Goal: Task Accomplishment & Management: Manage account settings

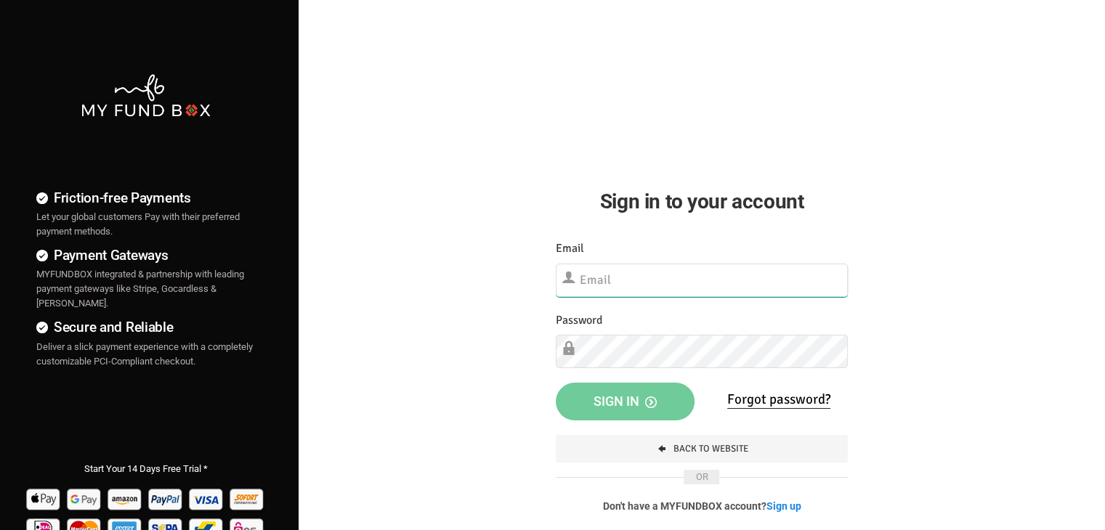
type input "[EMAIL_ADDRESS][DOMAIN_NAME]"
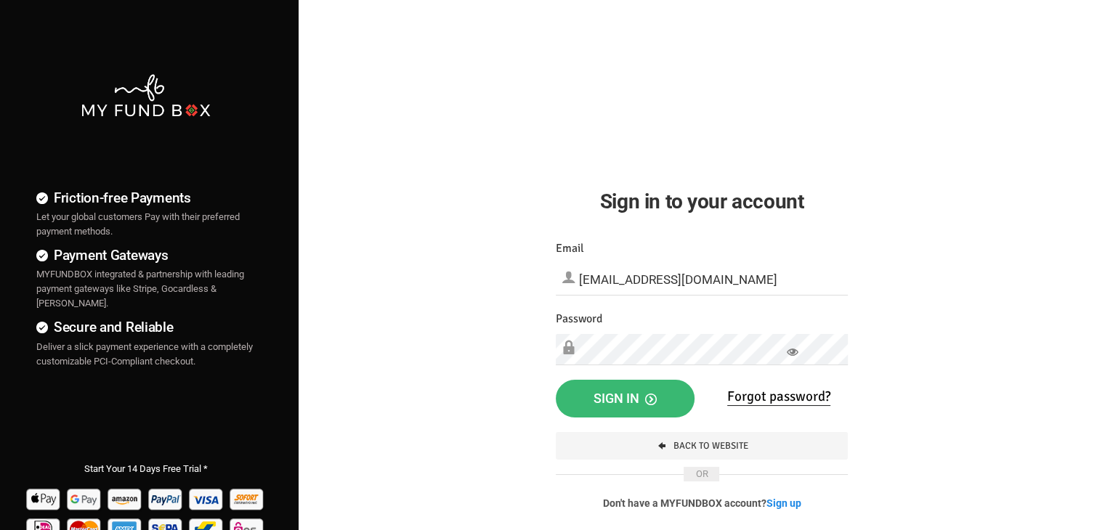
click at [643, 414] on button "Sign in" at bounding box center [625, 399] width 139 height 38
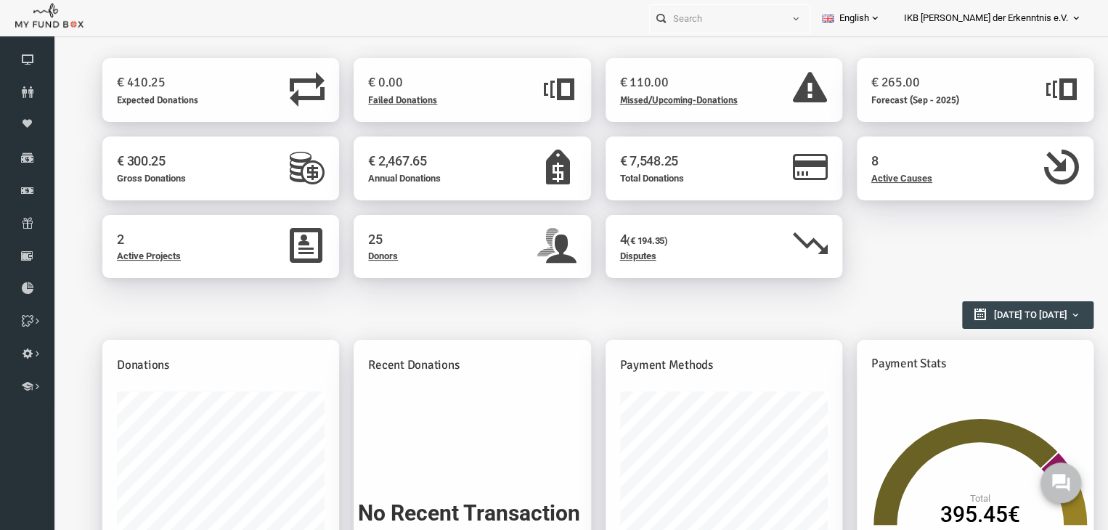
click at [627, 302] on h2 "Reports Overview" at bounding box center [569, 307] width 977 height 25
click at [357, 257] on span "Donors" at bounding box center [362, 256] width 30 height 11
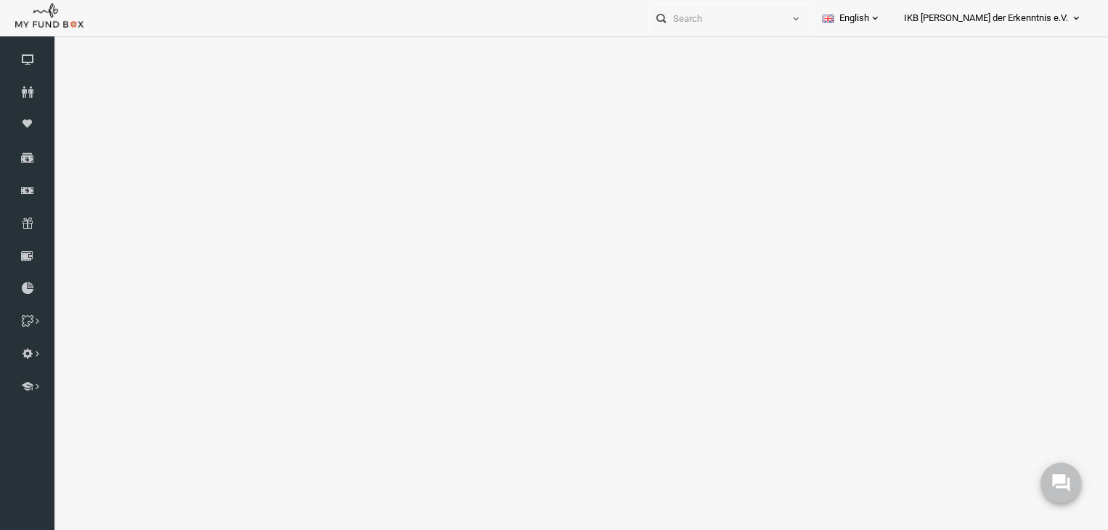
select select "100"
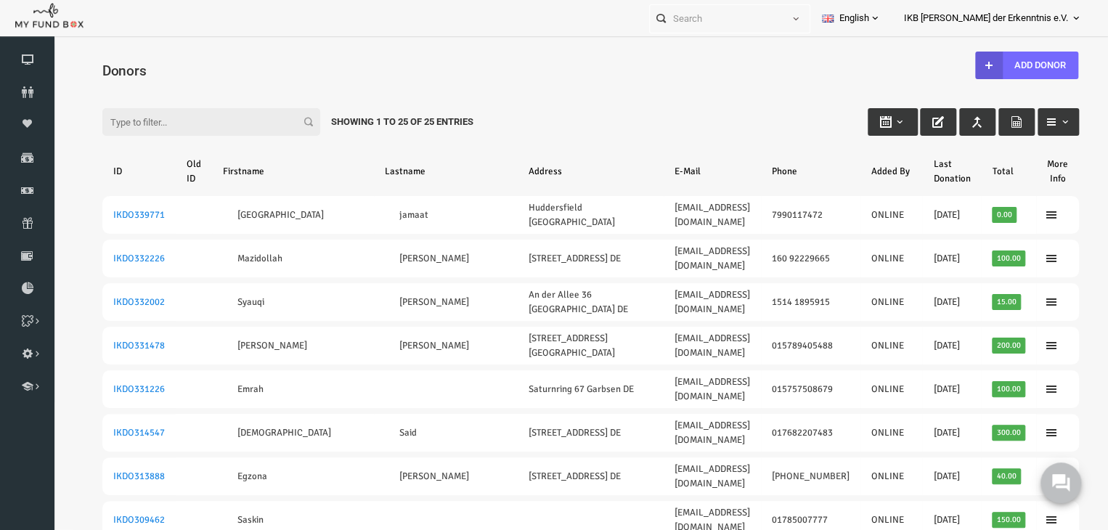
click at [509, 101] on div "Filter: Showing 1 to 25 of 25 Entries" at bounding box center [570, 108] width 1006 height 39
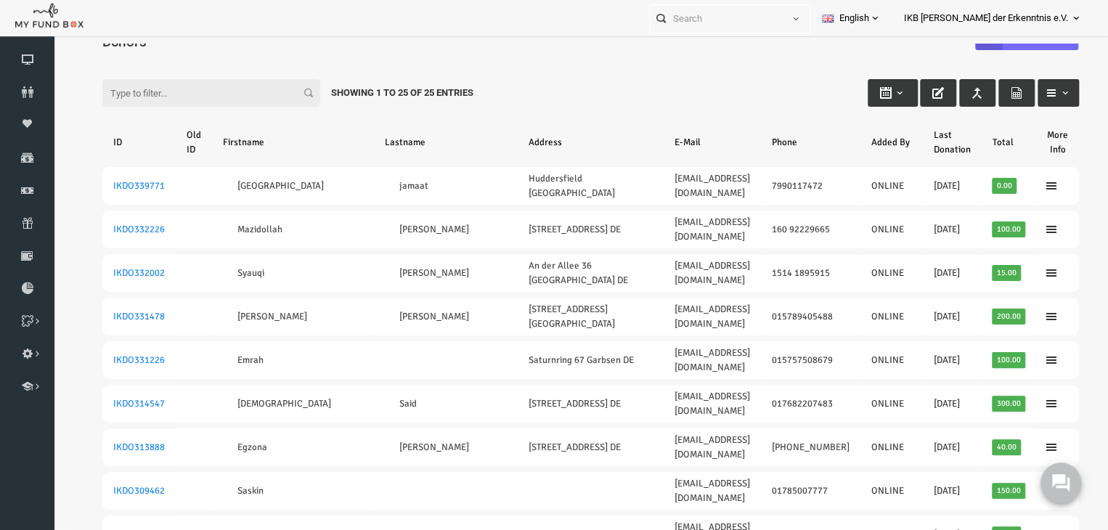
scroll to position [31, 0]
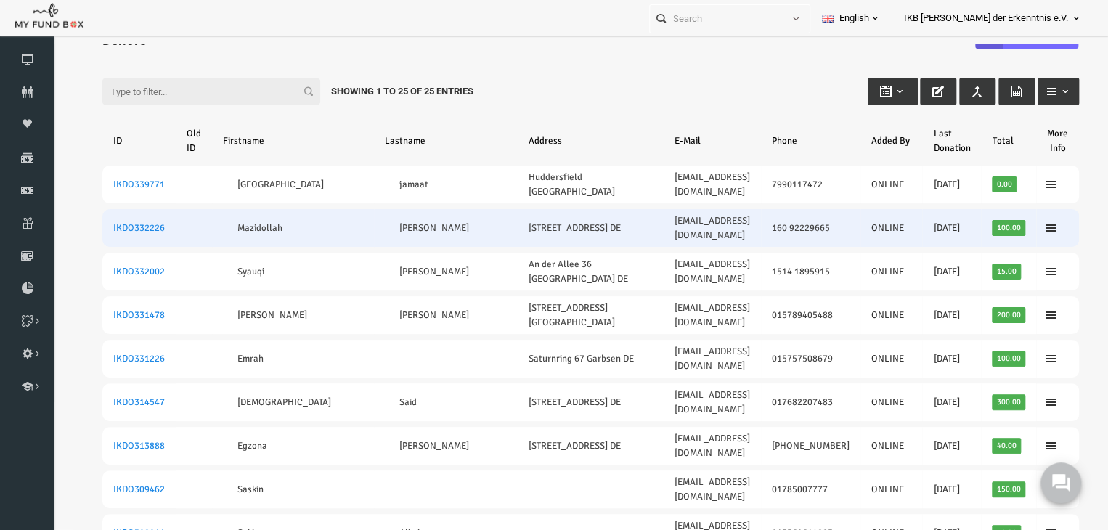
click at [266, 214] on td "Mazidollah" at bounding box center [272, 228] width 162 height 38
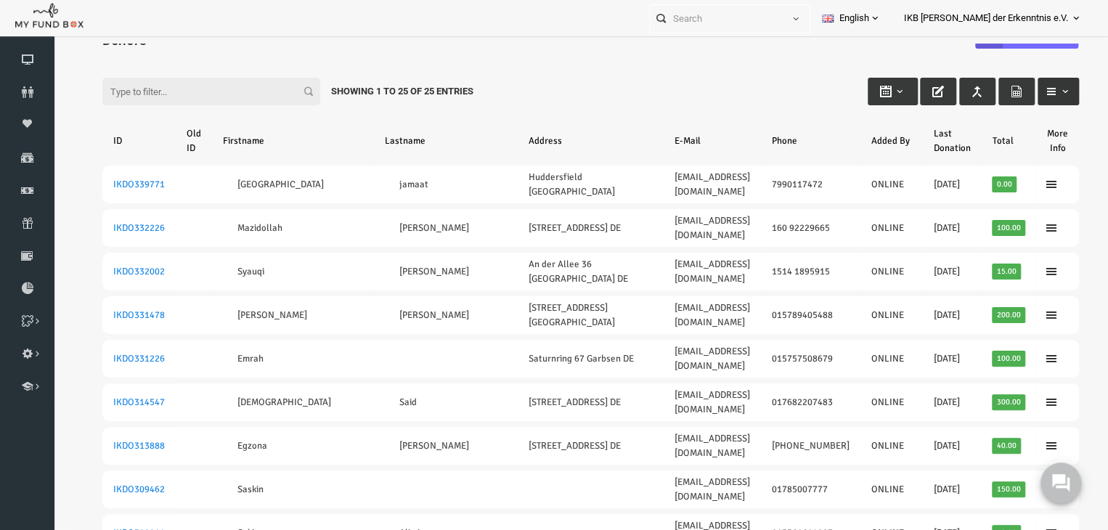
click at [1039, 86] on span "button" at bounding box center [1045, 92] width 12 height 12
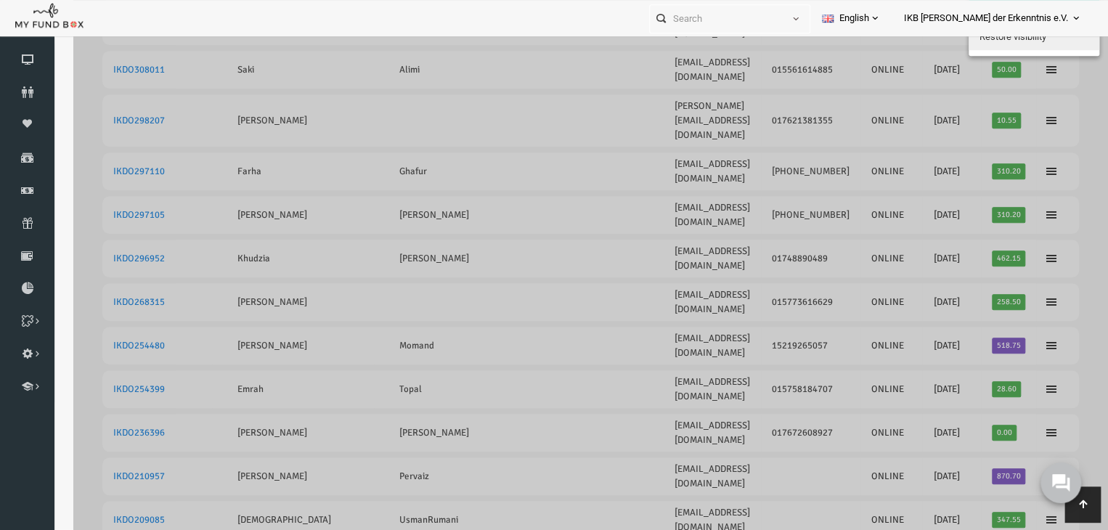
scroll to position [0, 0]
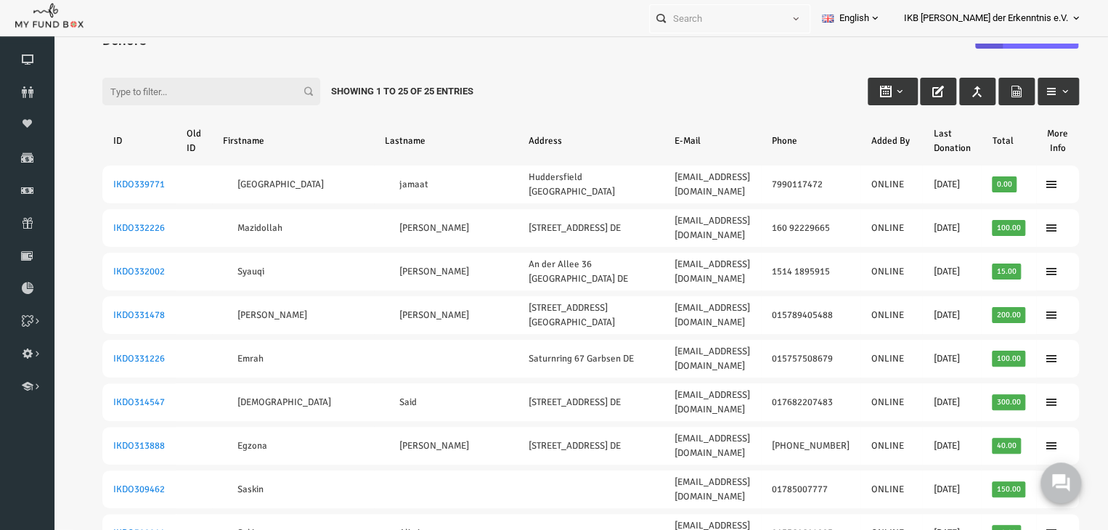
click at [622, 89] on div "Filter: Showing 1 to 25 of 25 Entries" at bounding box center [570, 77] width 1006 height 39
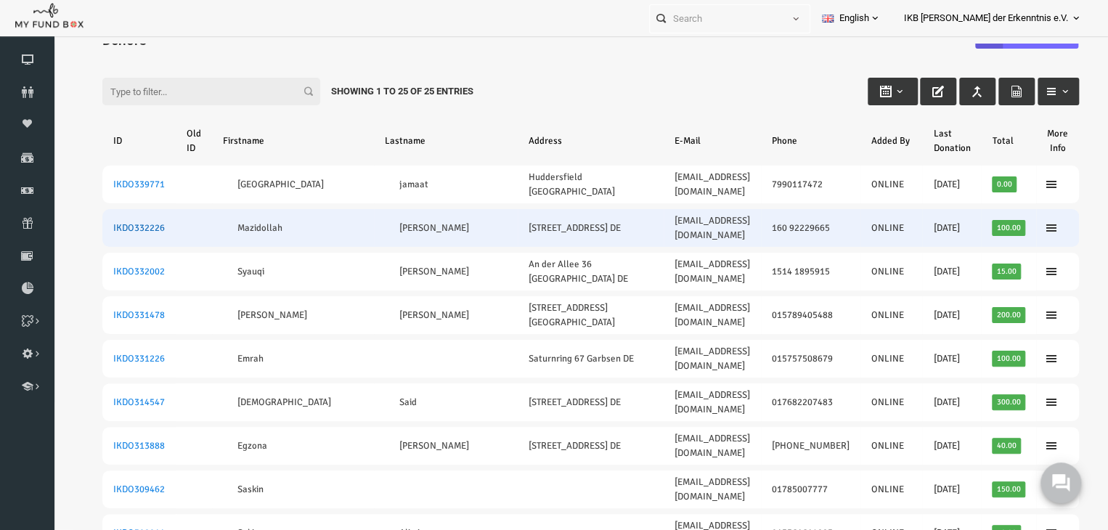
click at [115, 222] on link "IKDO332226" at bounding box center [118, 228] width 52 height 12
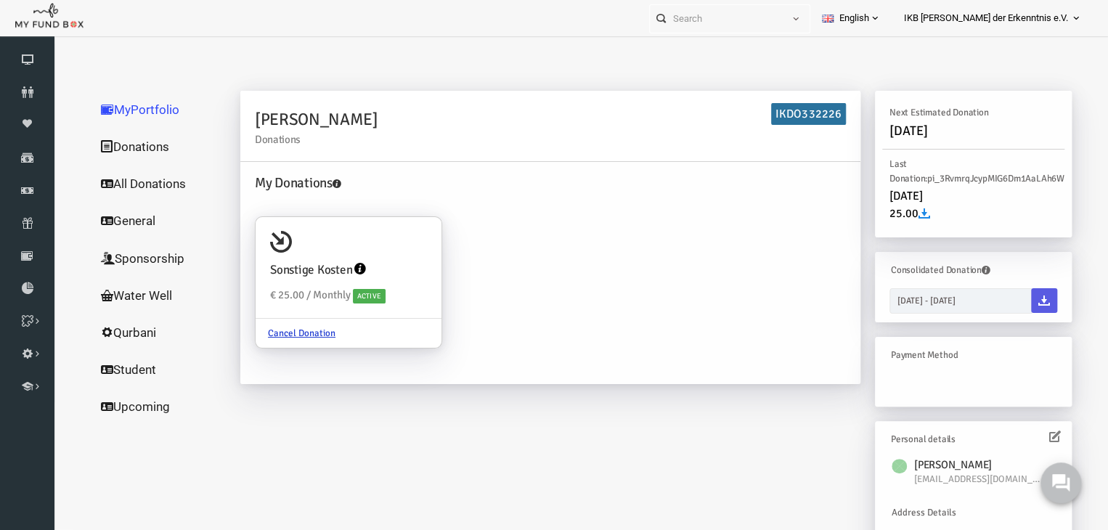
click at [659, 245] on div "My Donations Sonstige Kosten € 25.00 / Monthly Active Cancel Donation" at bounding box center [530, 271] width 606 height 196
click at [275, 269] on h4 "Sonstige Kosten" at bounding box center [290, 270] width 82 height 19
click at [388, 252] on input "Sonstige Kosten € 25.00 / Monthly Active Cancel Donation" at bounding box center [402, 237] width 29 height 29
radio input "true"
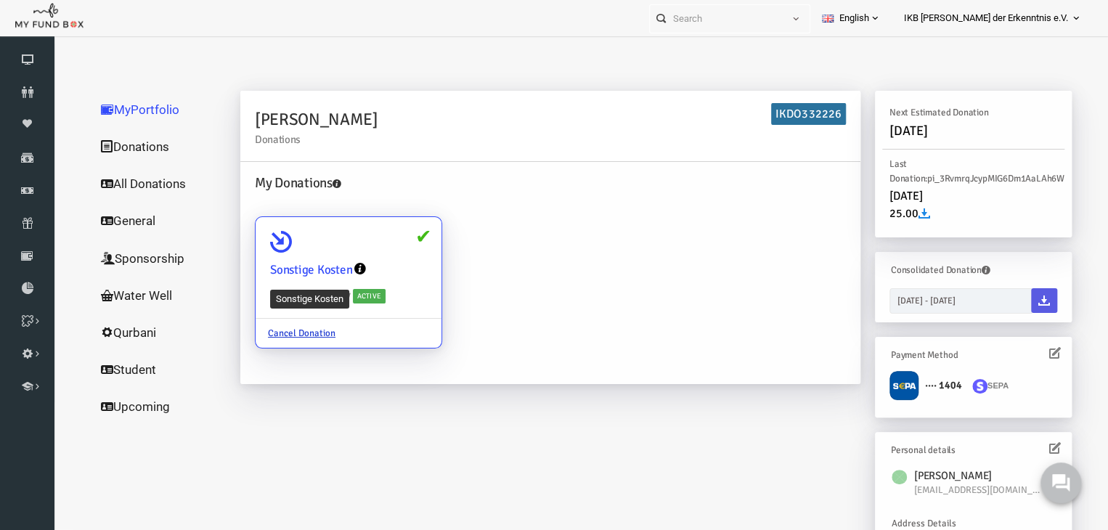
click at [275, 269] on h4 "Sonstige Kosten" at bounding box center [290, 270] width 82 height 19
click at [388, 252] on input "Sonstige Kosten € 25.00 / Monthly Active Cancel Donation" at bounding box center [402, 237] width 29 height 29
click at [337, 268] on icon at bounding box center [339, 269] width 12 height 12
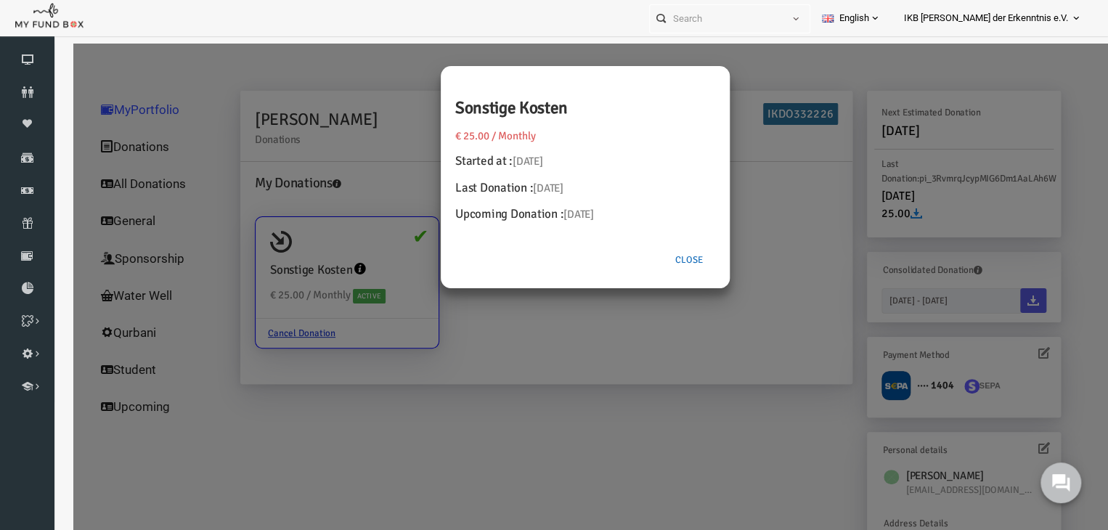
click at [663, 255] on button "Close" at bounding box center [668, 260] width 52 height 28
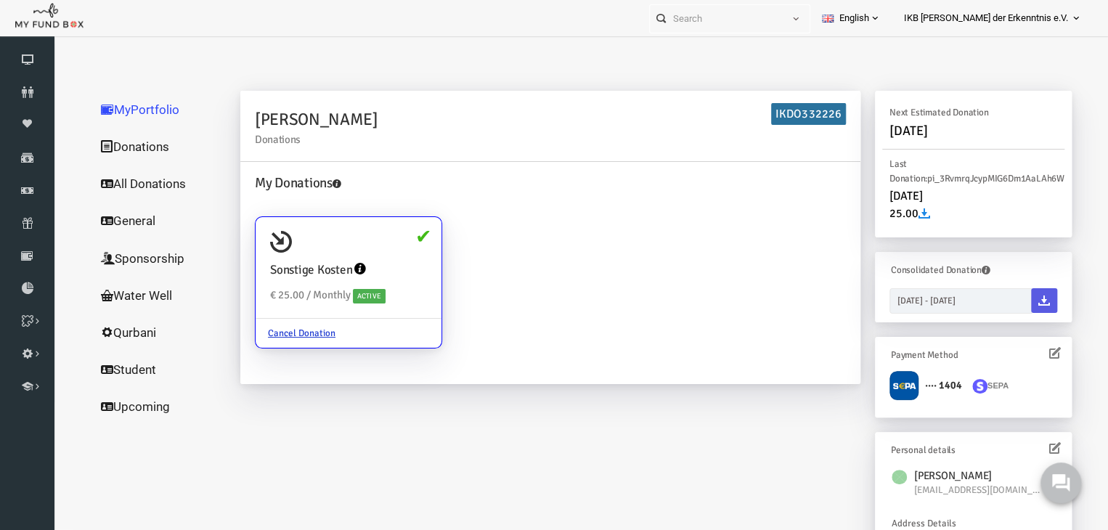
click at [140, 146] on link "Donations" at bounding box center [139, 147] width 145 height 38
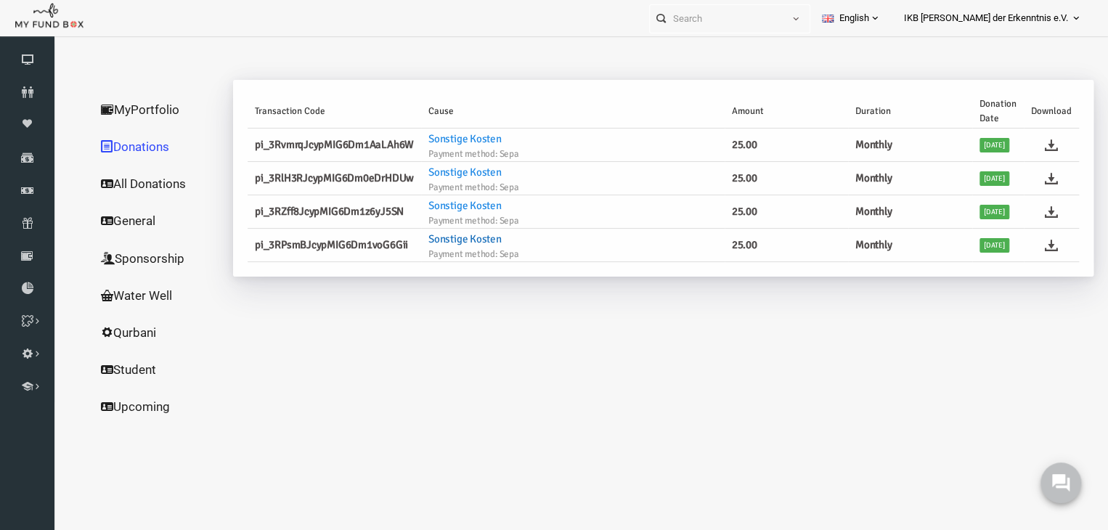
click at [427, 240] on link "Sonstige Kosten" at bounding box center [443, 238] width 73 height 13
click at [426, 240] on link "Sonstige Kosten" at bounding box center [443, 238] width 73 height 13
click at [119, 175] on link "All Donations" at bounding box center [139, 184] width 145 height 38
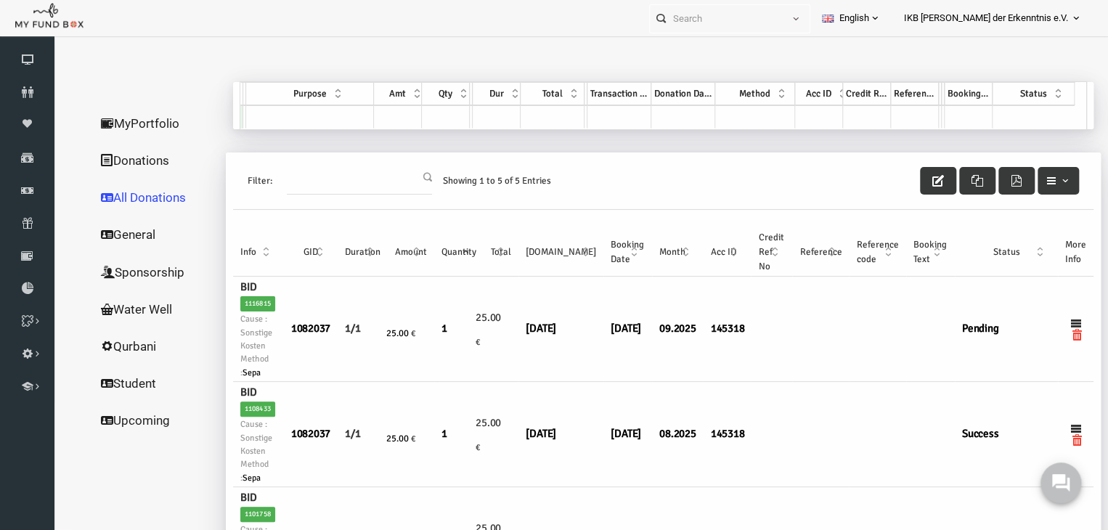
click at [583, 185] on div "Filter: Showing 1 to 5 of 5 Entries" at bounding box center [642, 181] width 861 height 57
click at [93, 231] on link "General" at bounding box center [139, 235] width 145 height 38
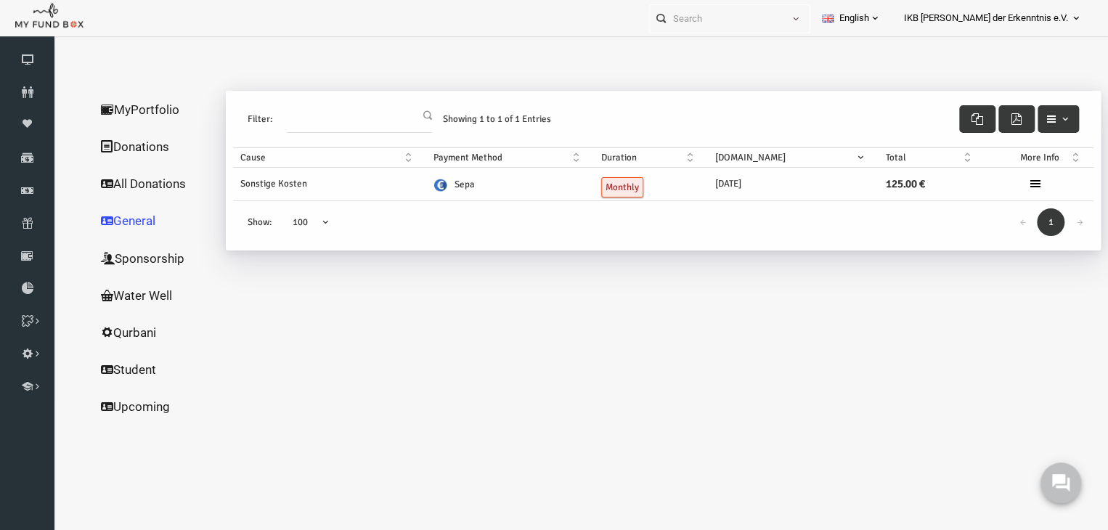
click at [426, 185] on img at bounding box center [419, 185] width 15 height 15
click at [1012, 182] on icon at bounding box center [1015, 184] width 12 height 12
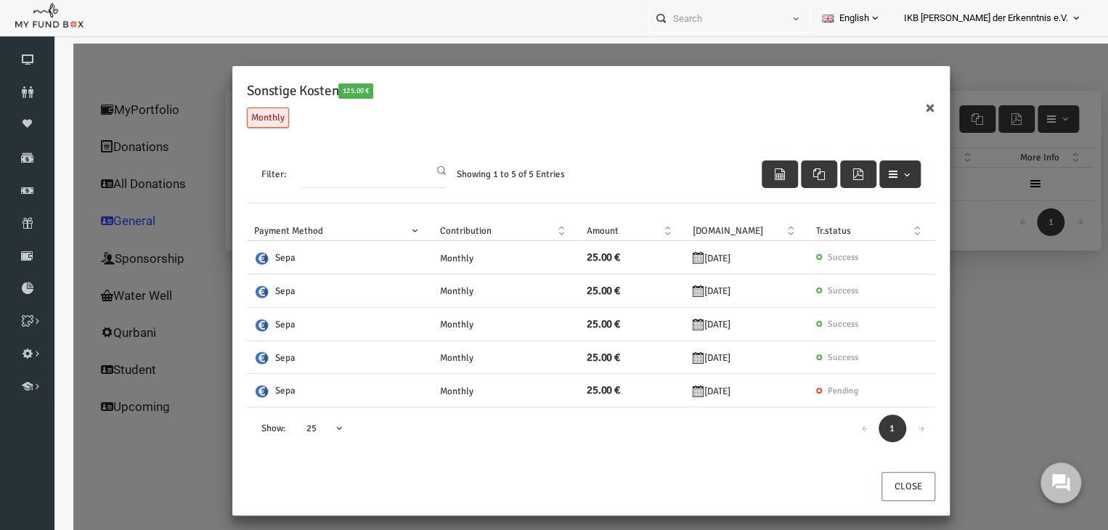
click at [881, 180] on button "button" at bounding box center [878, 174] width 41 height 28
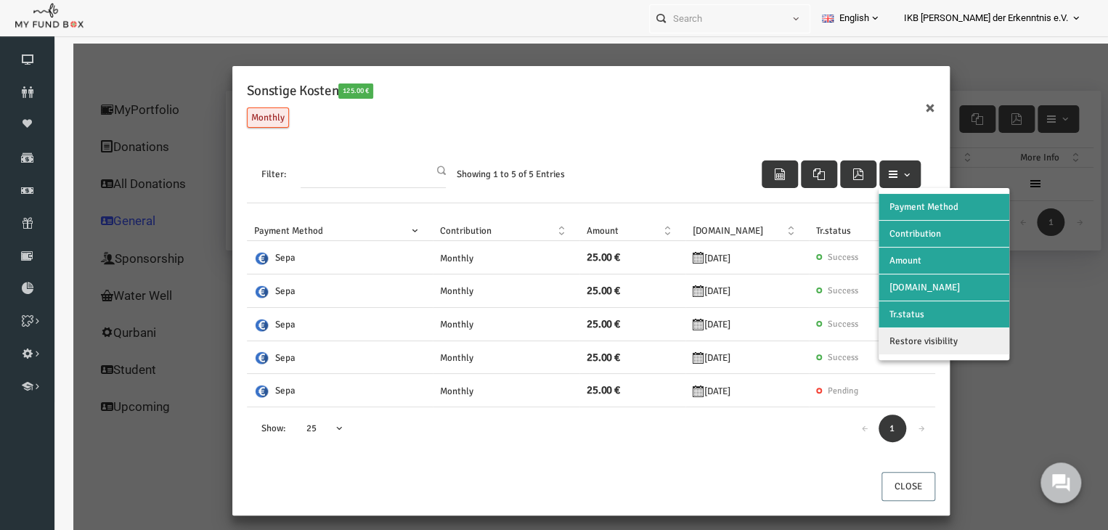
click at [791, 439] on div "← 1 → Show: 25 50 75 100 25" at bounding box center [570, 431] width 688 height 49
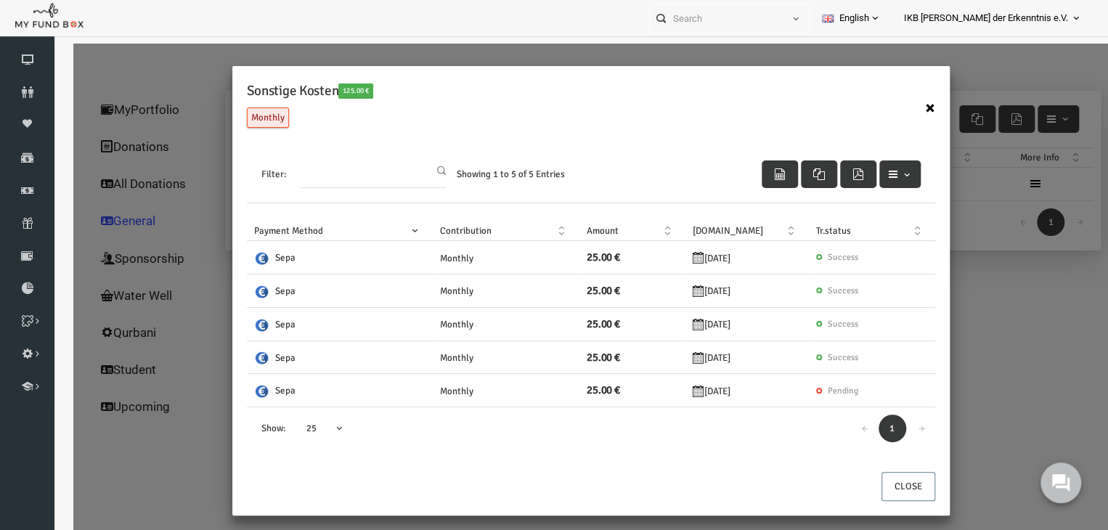
click at [909, 107] on button "×" at bounding box center [909, 108] width 10 height 19
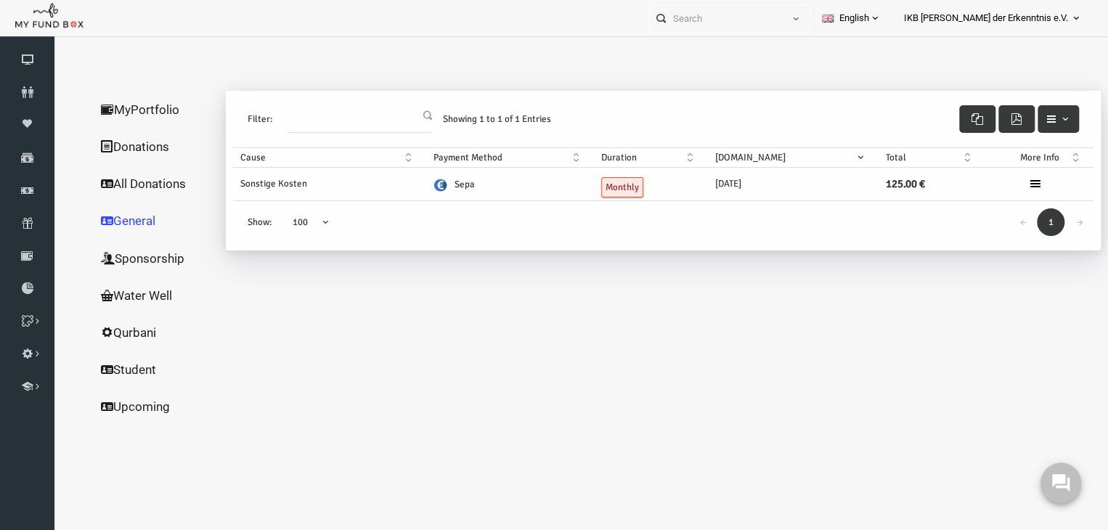
click at [802, 323] on div "Mazidollah Azimi Donations IKDO332226 My Donations Sonstige Kosten € 25.00 / Mo…" at bounding box center [642, 253] width 861 height 343
click at [1080, 12] on icon at bounding box center [1076, 18] width 12 height 12
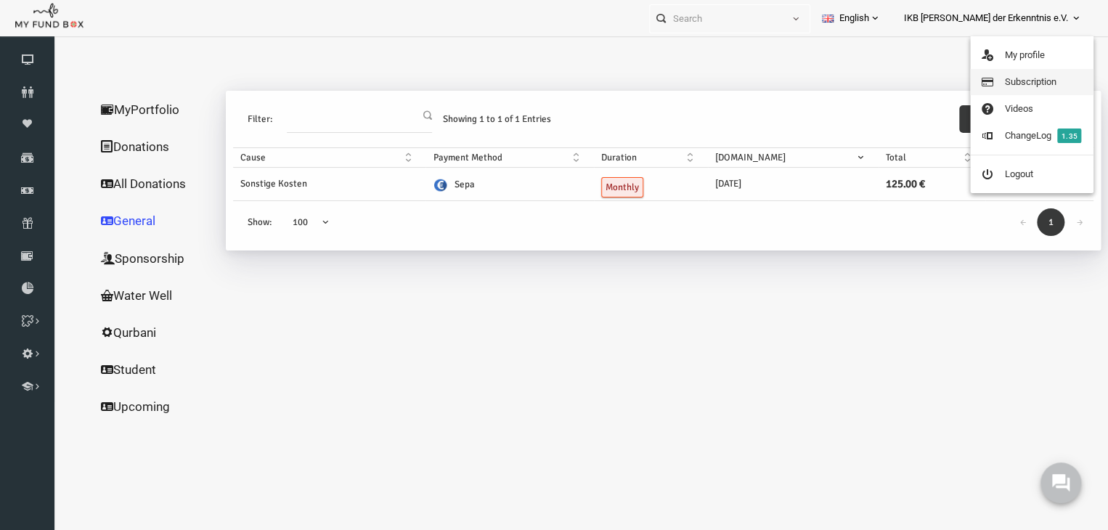
click at [1027, 81] on link "Subscription" at bounding box center [1031, 82] width 123 height 26
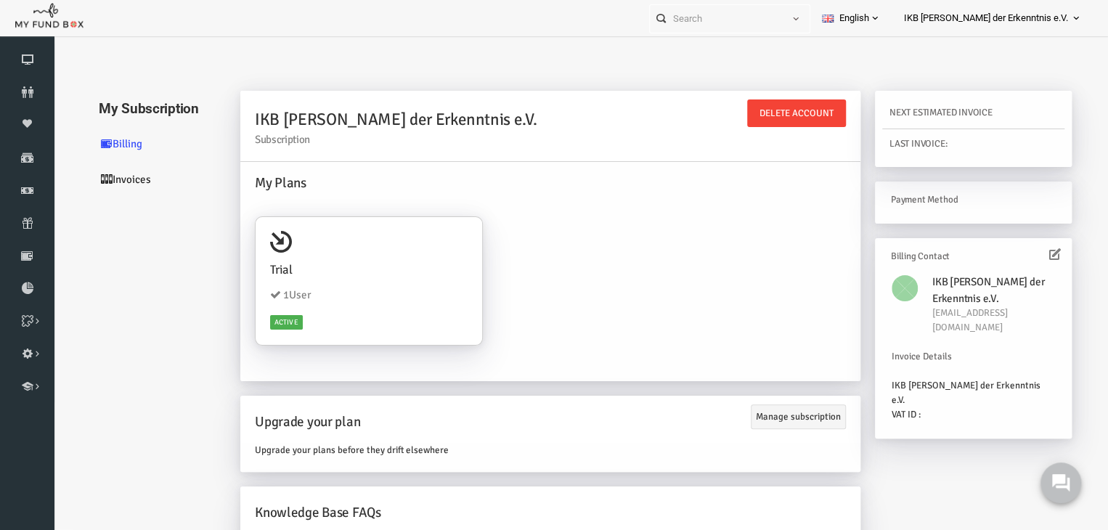
click at [635, 264] on div "Trial 1 User Active" at bounding box center [530, 288] width 606 height 158
click at [1017, 19] on span "IKB Lichter der Erkenntnis e.V." at bounding box center [986, 18] width 164 height 25
click at [104, 181] on link "Invoices" at bounding box center [139, 180] width 145 height 36
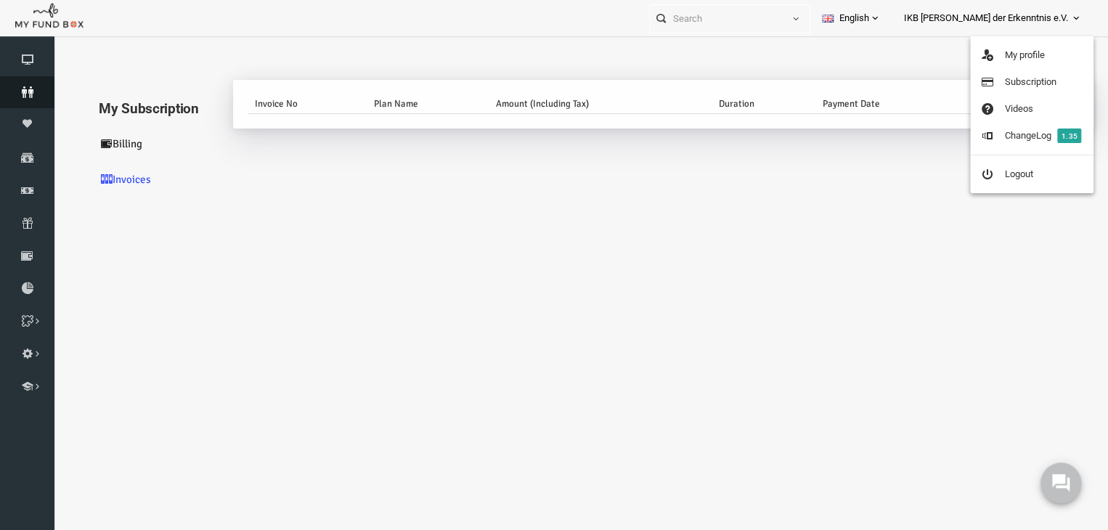
click at [26, 86] on icon at bounding box center [27, 92] width 54 height 12
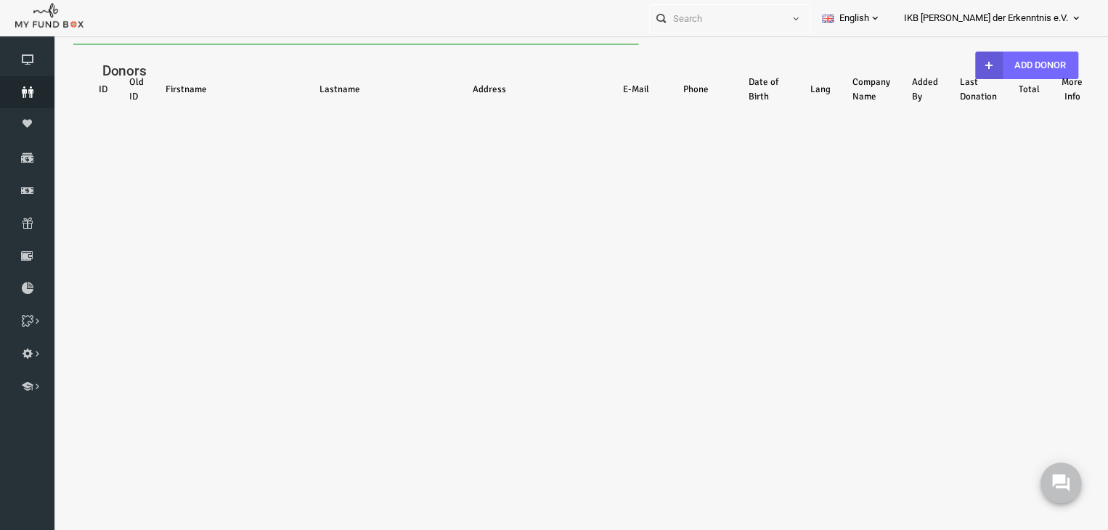
select select "100"
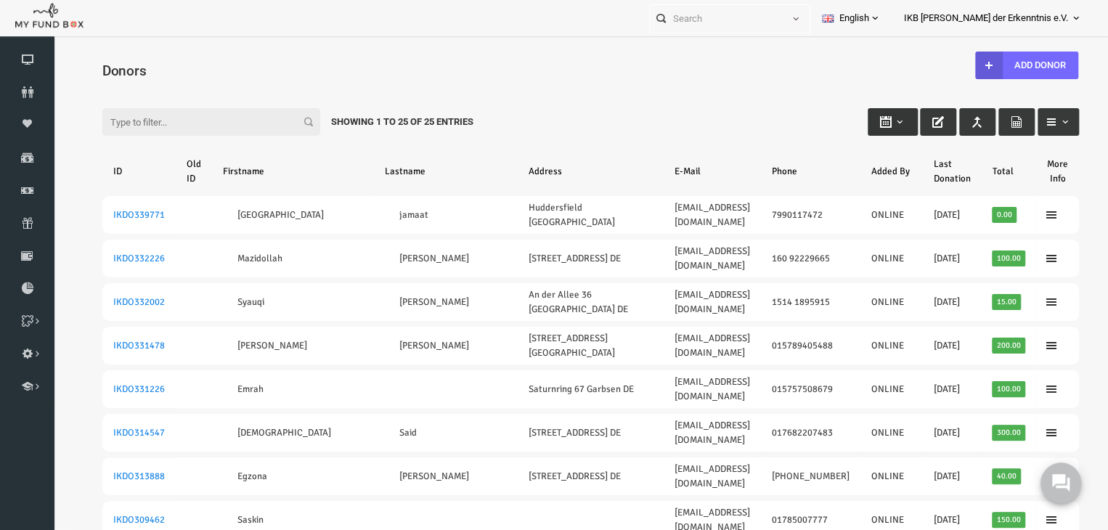
type input "19-08-2025"
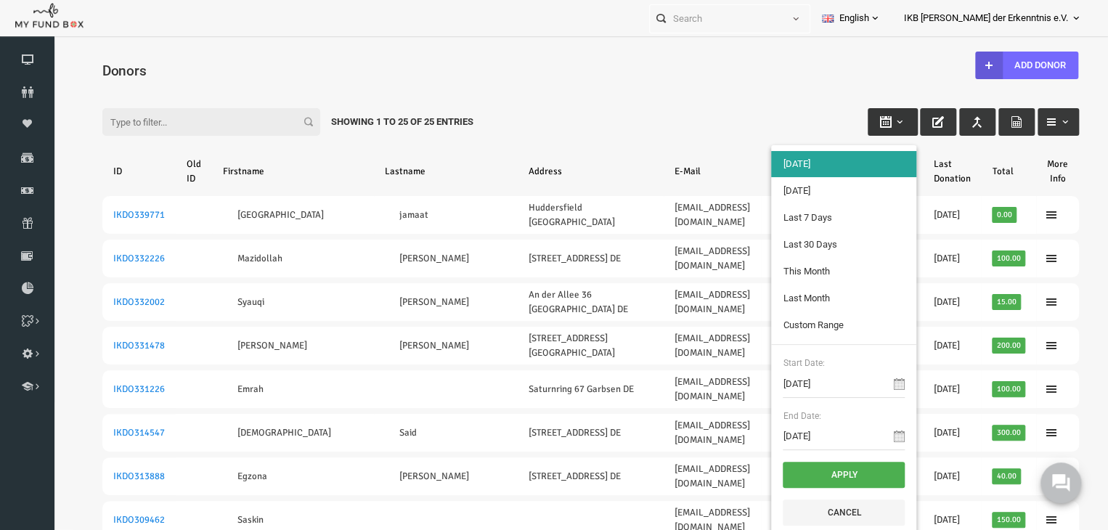
click at [875, 121] on button "button" at bounding box center [872, 122] width 50 height 28
type input "01-08-2025"
type input "31-08-2025"
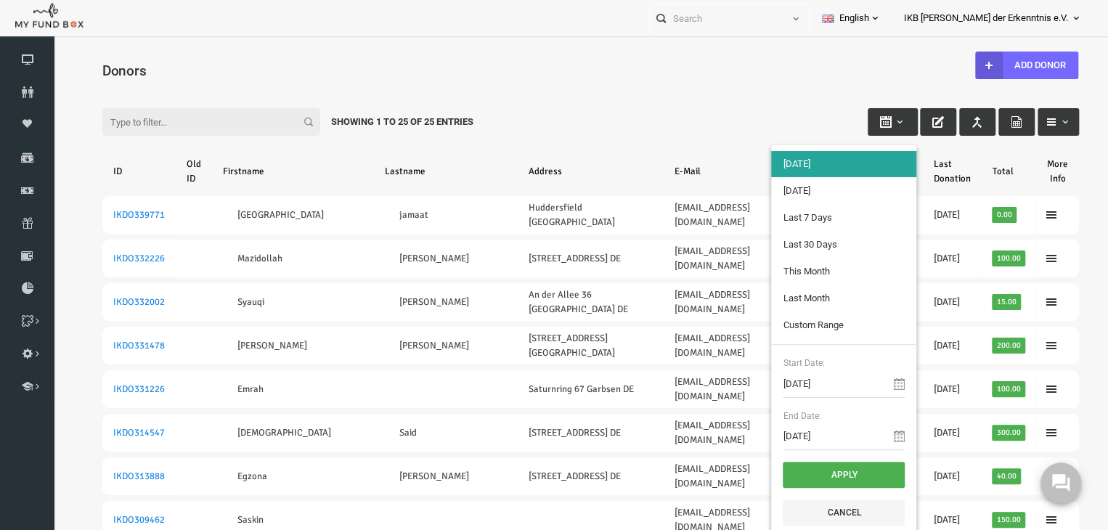
type input "19-08-2025"
click at [794, 518] on button "Cancel" at bounding box center [823, 513] width 122 height 26
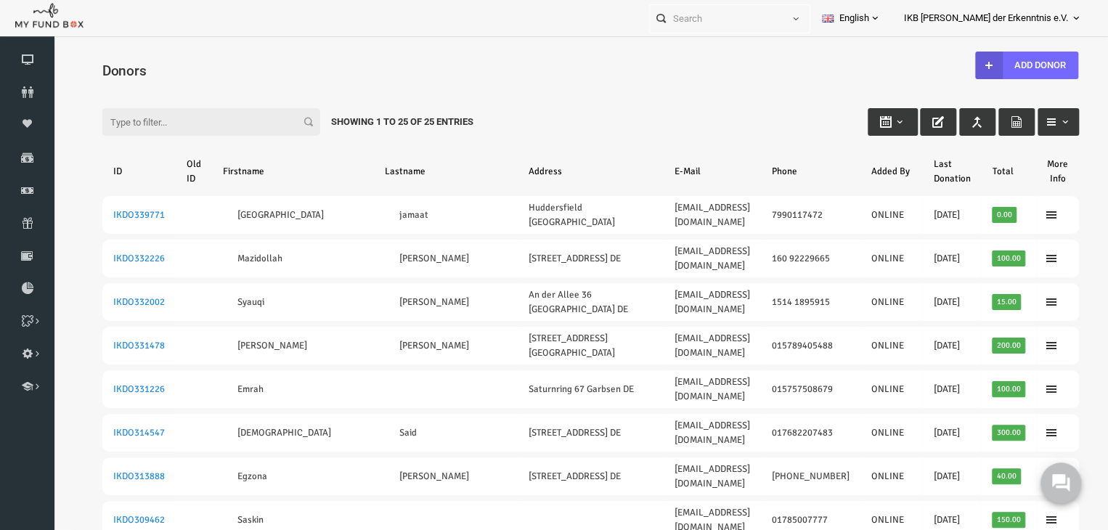
click at [683, 123] on div "Filter: Showing 1 to 25 of 25 Entries" at bounding box center [570, 108] width 1006 height 39
click at [533, 95] on div "Filter: Showing 1 to 25 of 25 Entries" at bounding box center [570, 108] width 1006 height 39
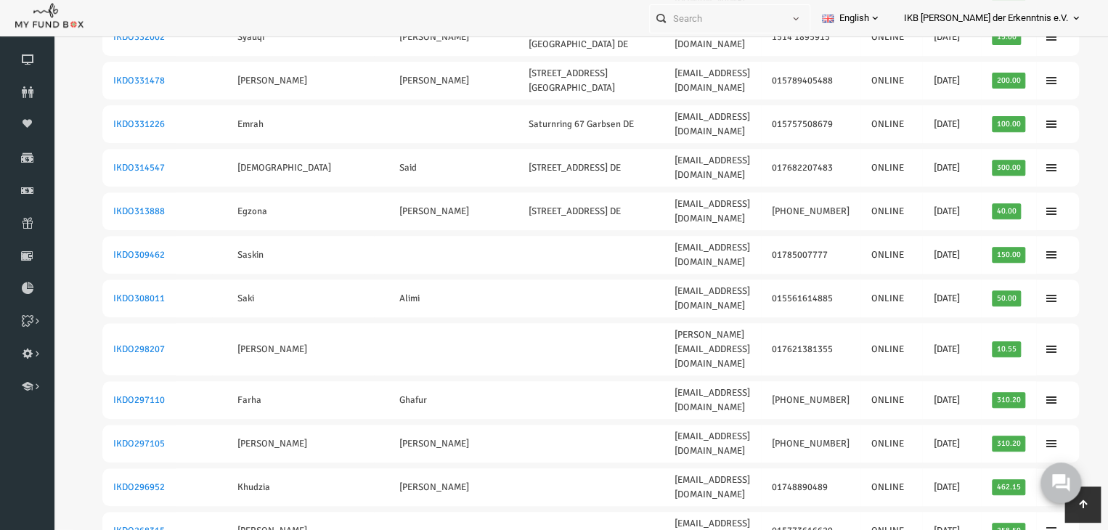
scroll to position [264, 0]
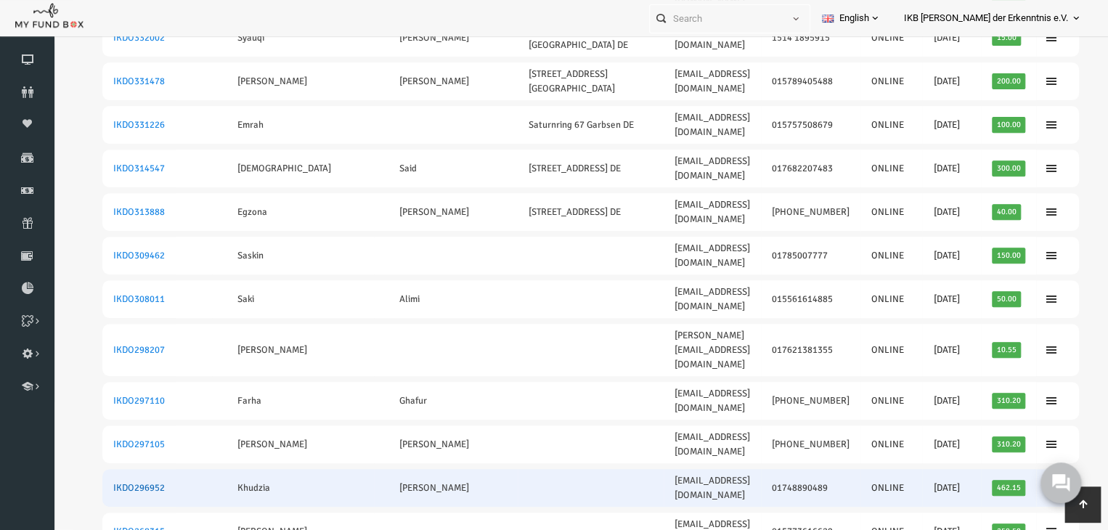
click at [125, 482] on link "IKDO296952" at bounding box center [118, 488] width 52 height 12
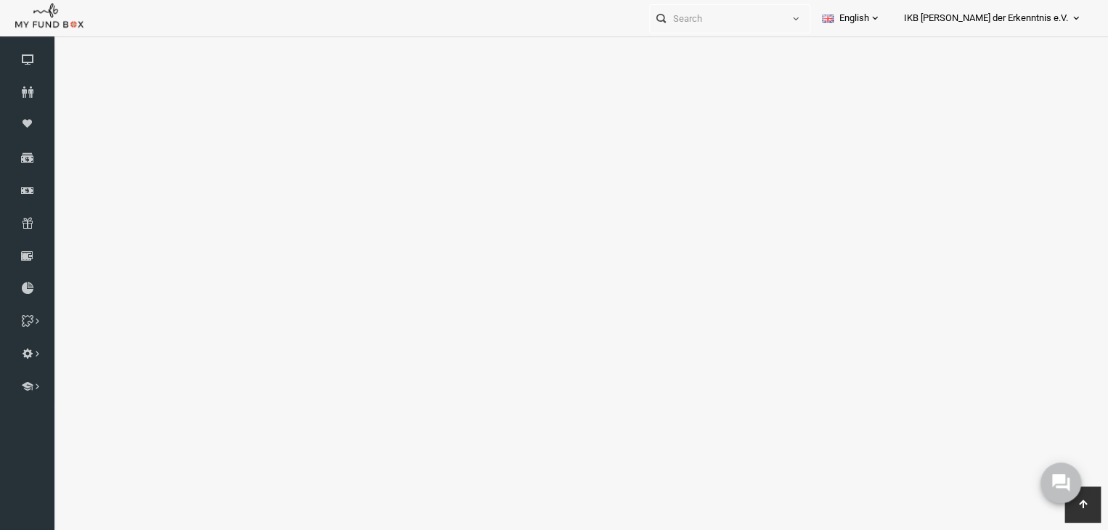
scroll to position [0, 0]
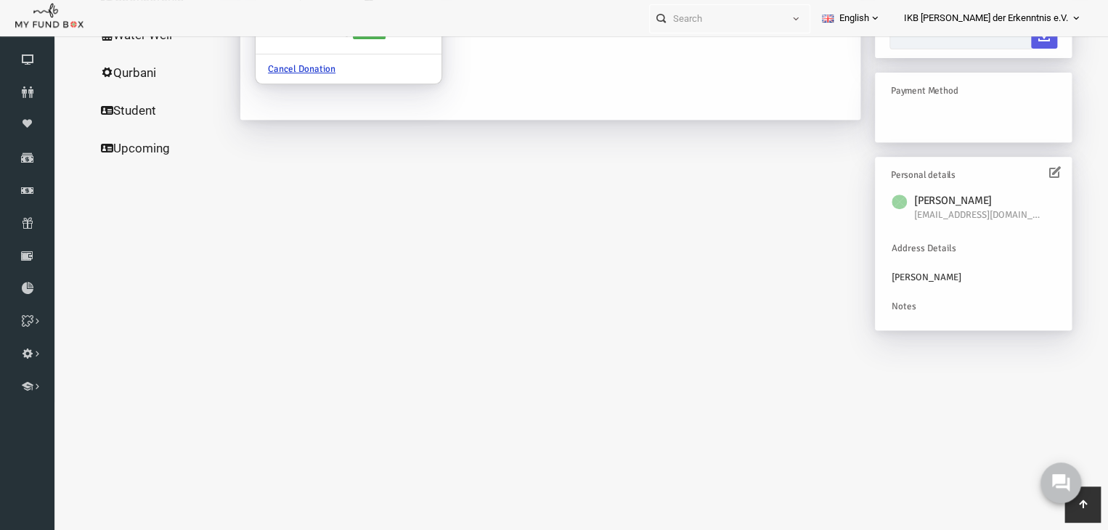
type input "19-08-2025 - 19-08-2025"
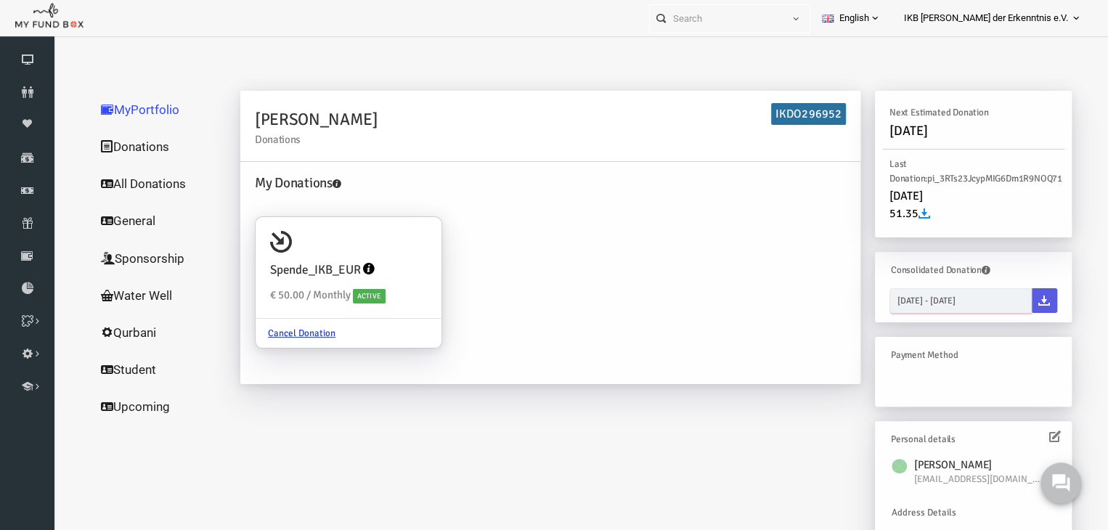
type input "19-08-2025"
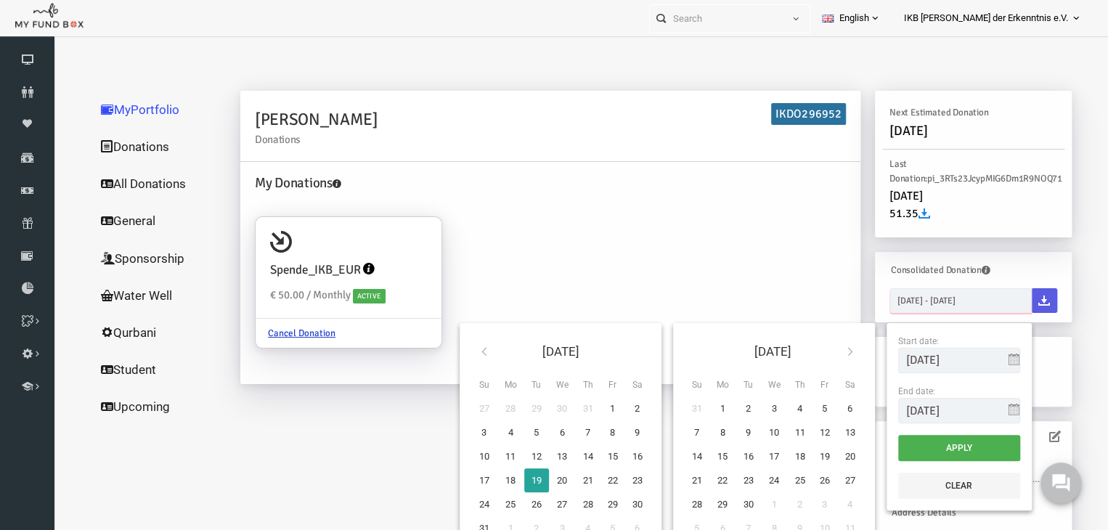
click at [951, 304] on input "19-08-2025 - 19-08-2025" at bounding box center [940, 300] width 142 height 25
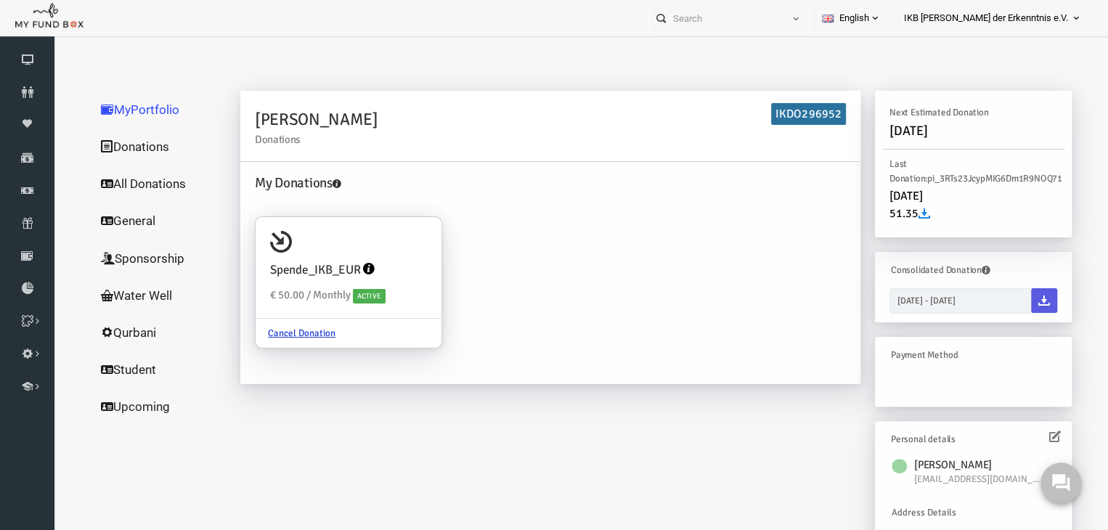
click at [703, 189] on h4 "My Donations" at bounding box center [533, 183] width 598 height 21
click at [794, 454] on div "Khudzia Sahid Donations IKDO296952 My Donations Spende_IKB_EUR € 50.00 / Monthl…" at bounding box center [635, 350] width 861 height 519
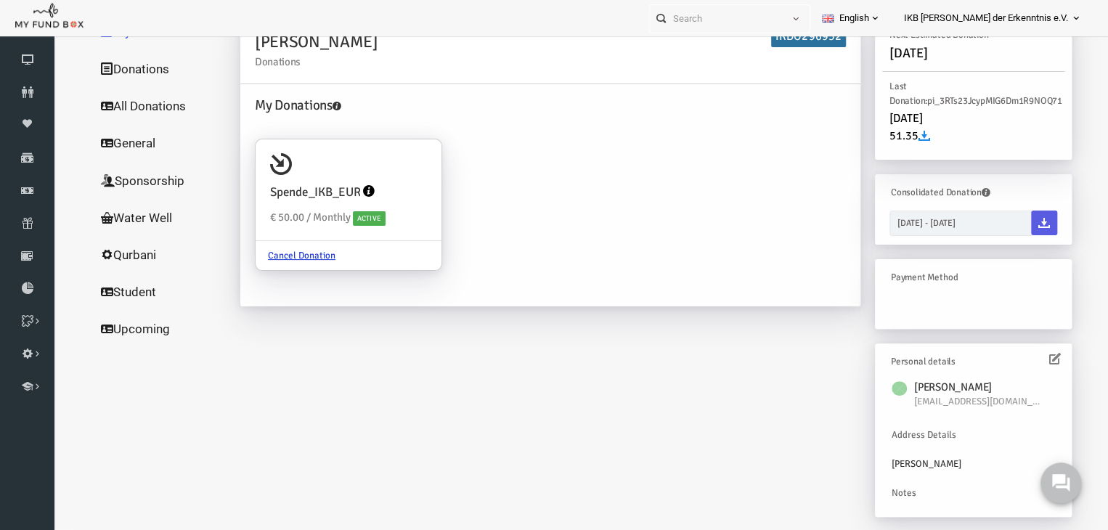
scroll to position [81, 0]
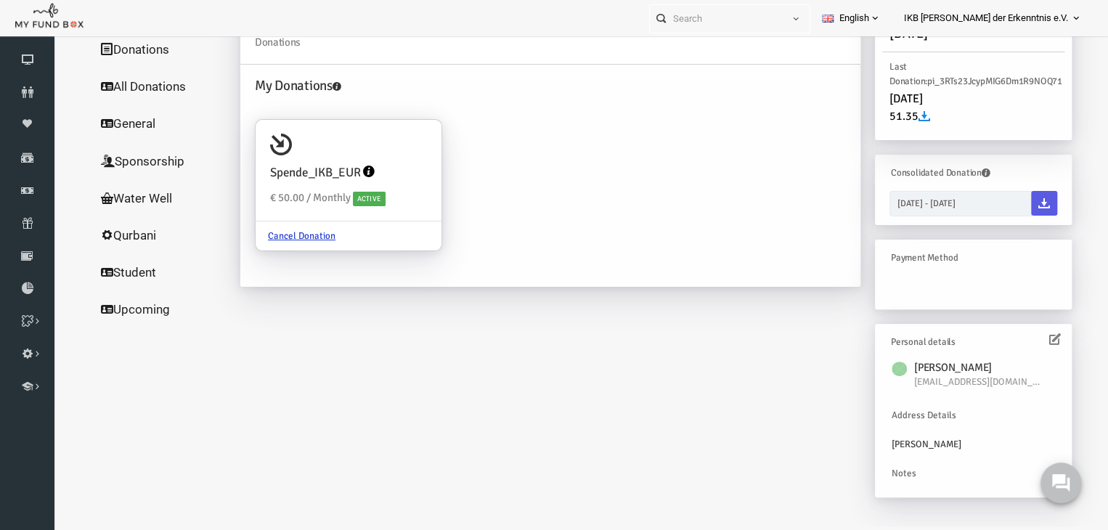
click at [1028, 336] on icon at bounding box center [1034, 339] width 12 height 12
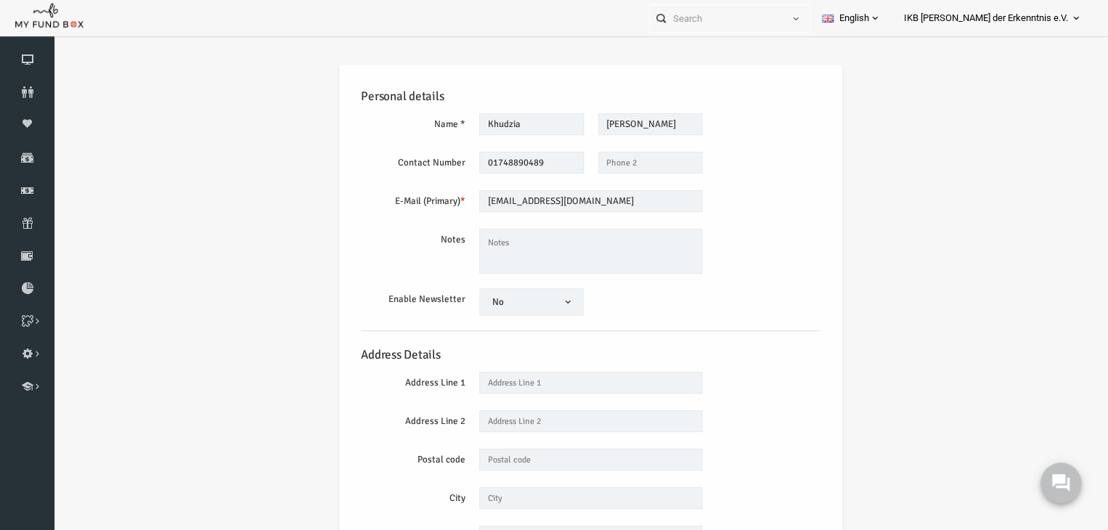
scroll to position [0, 0]
click at [754, 301] on div "Enable Newsletter Yes No No" at bounding box center [570, 302] width 474 height 28
click at [821, 195] on div "Personal details Name * Khudzia Description allows upto maximum of 255 characte…" at bounding box center [569, 360] width 1035 height 632
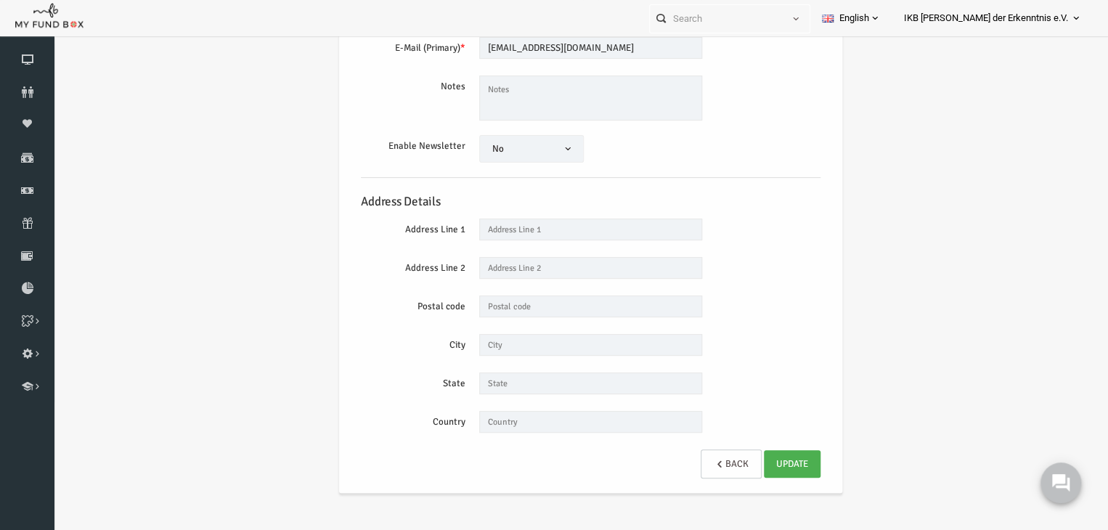
scroll to position [156, 0]
click at [707, 450] on link "Back" at bounding box center [710, 461] width 61 height 29
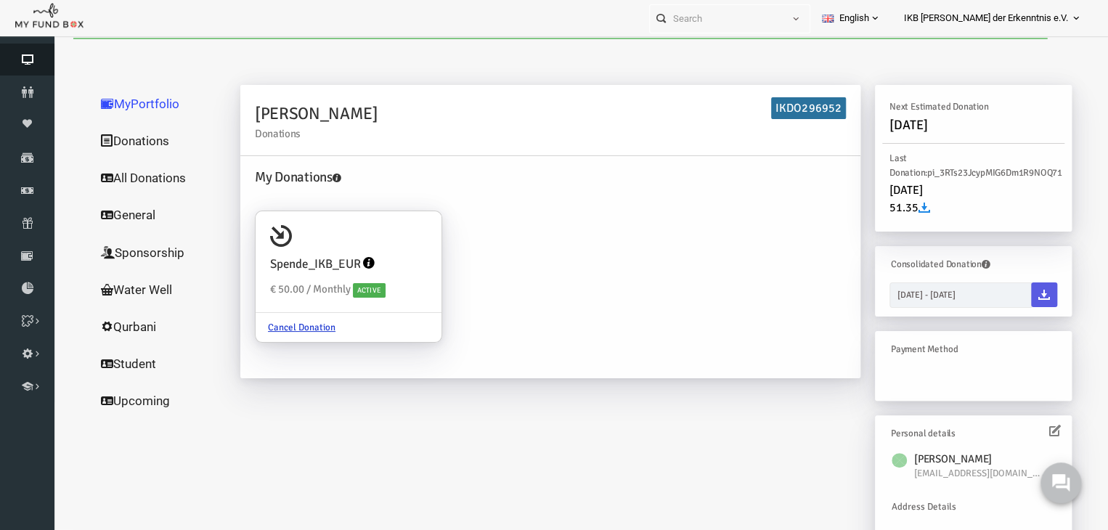
scroll to position [0, 0]
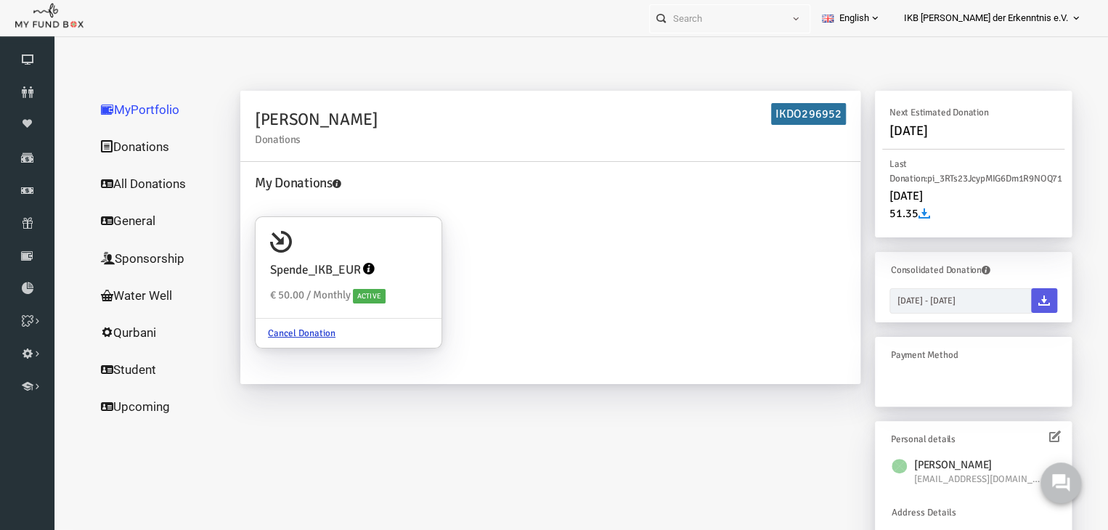
click at [113, 147] on link "Donations" at bounding box center [139, 147] width 145 height 38
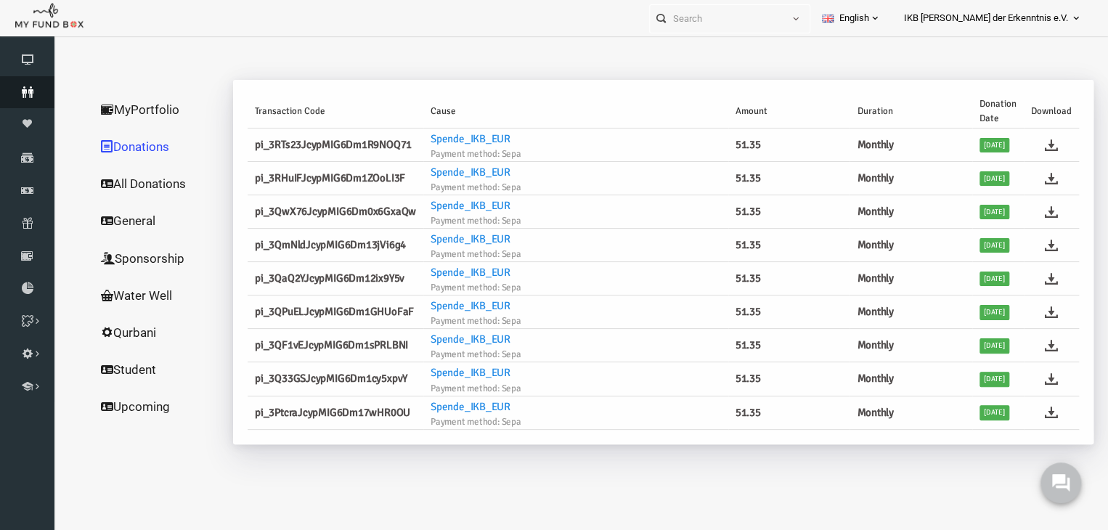
click at [31, 95] on icon at bounding box center [27, 92] width 54 height 12
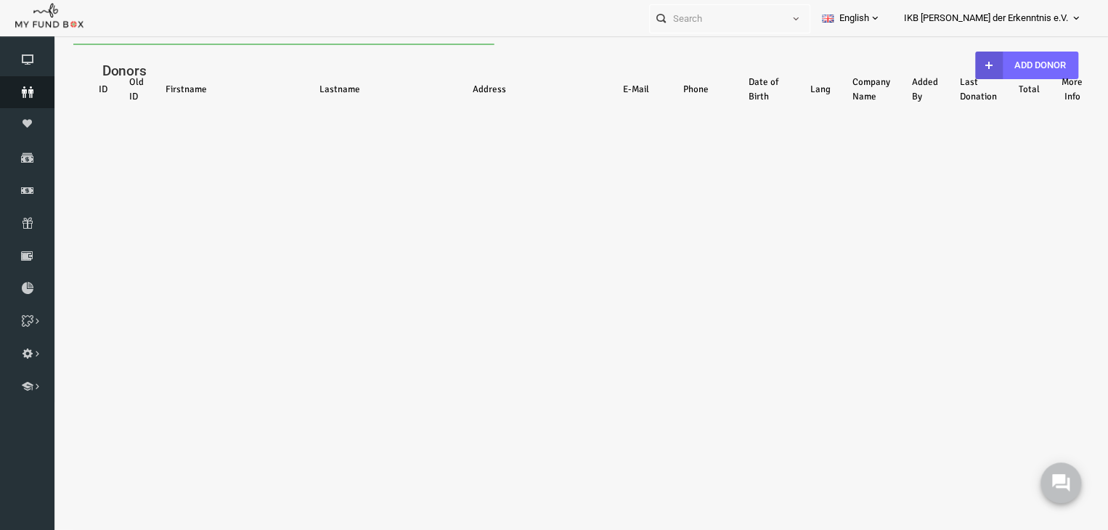
select select "100"
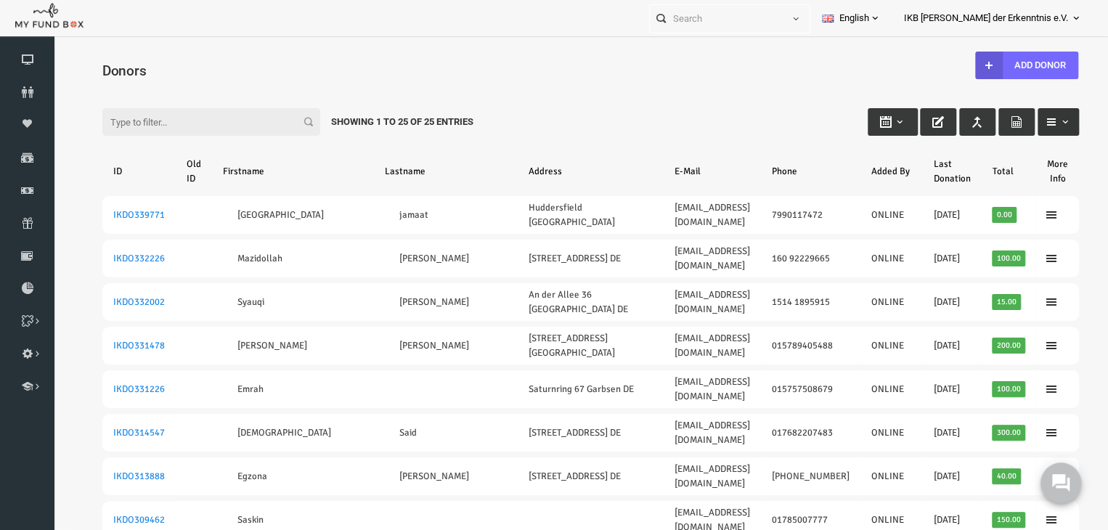
click at [1039, 123] on span "button" at bounding box center [1045, 122] width 12 height 12
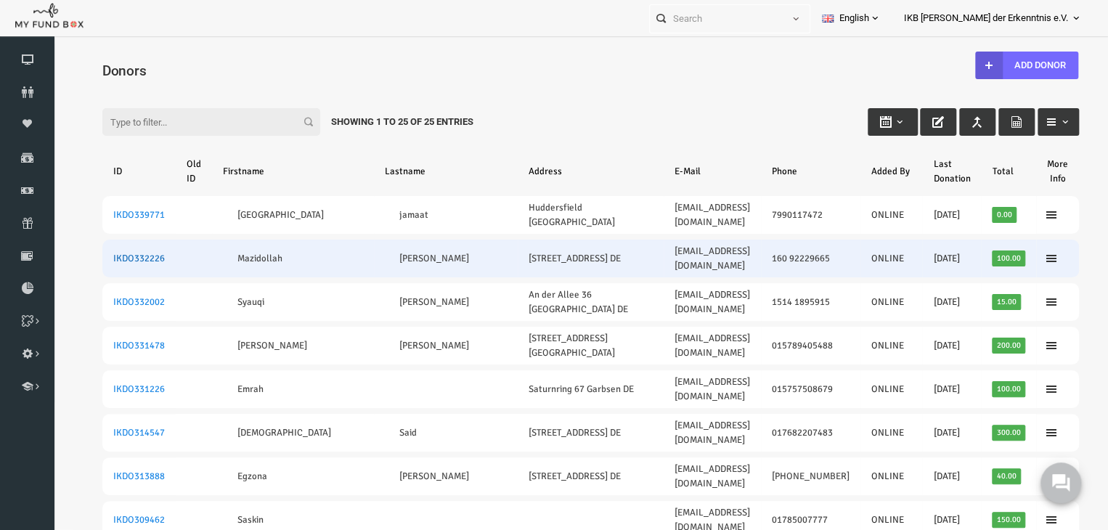
click at [107, 253] on link "IKDO332226" at bounding box center [118, 259] width 52 height 12
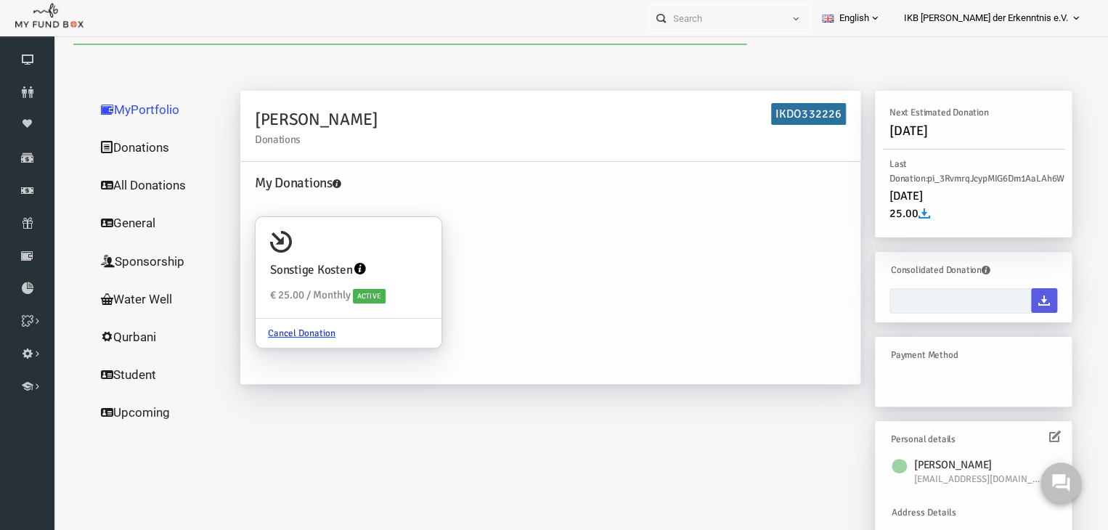
type input "19-08-2025 - 19-08-2025"
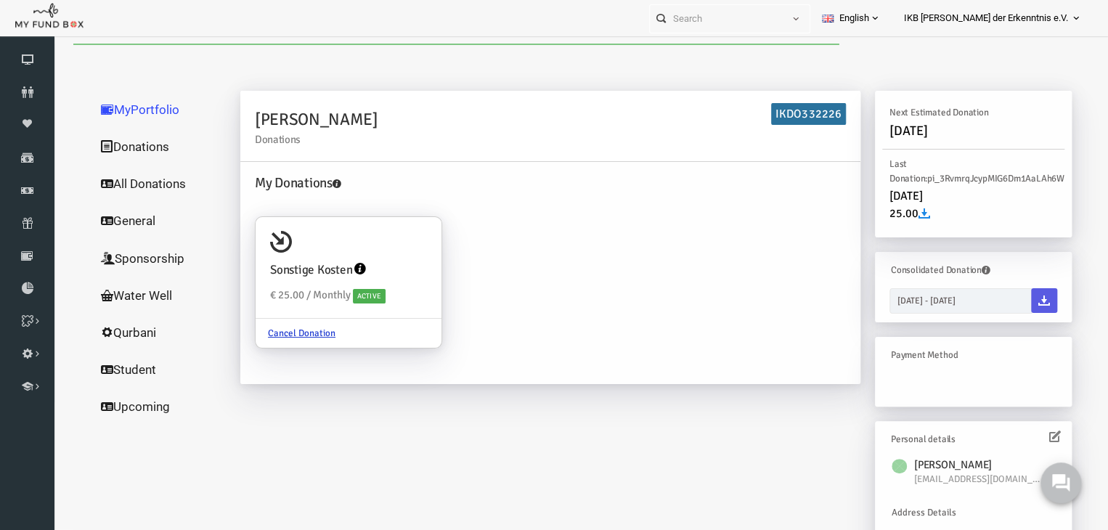
click at [283, 419] on div "Mazidollah Azimi Donations IKDO332226 My Donations Sonstige Kosten € 25.00 / Mo…" at bounding box center [635, 379] width 861 height 577
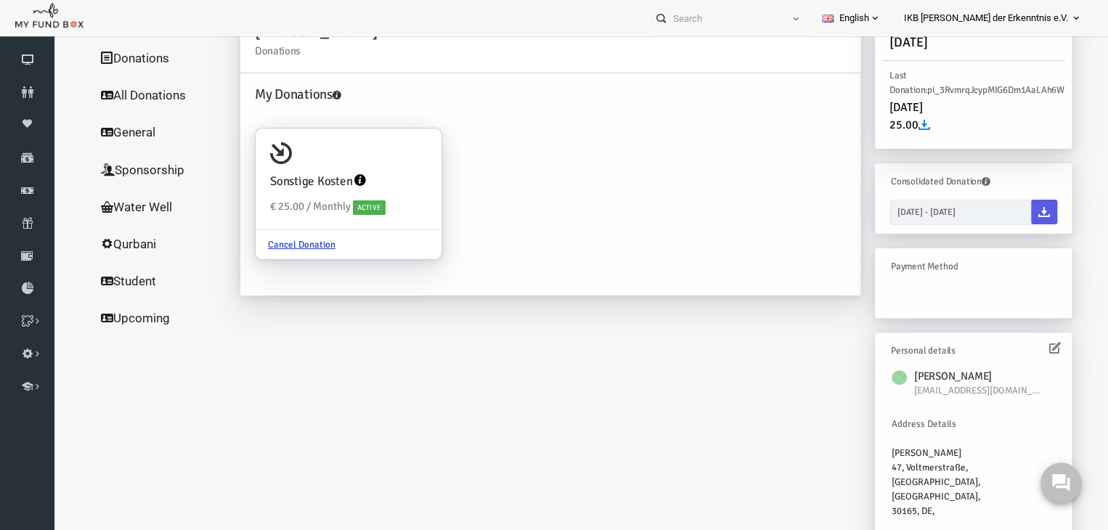
scroll to position [90, 0]
click at [915, 282] on div at bounding box center [952, 296] width 182 height 28
click at [878, 300] on div at bounding box center [952, 296] width 182 height 28
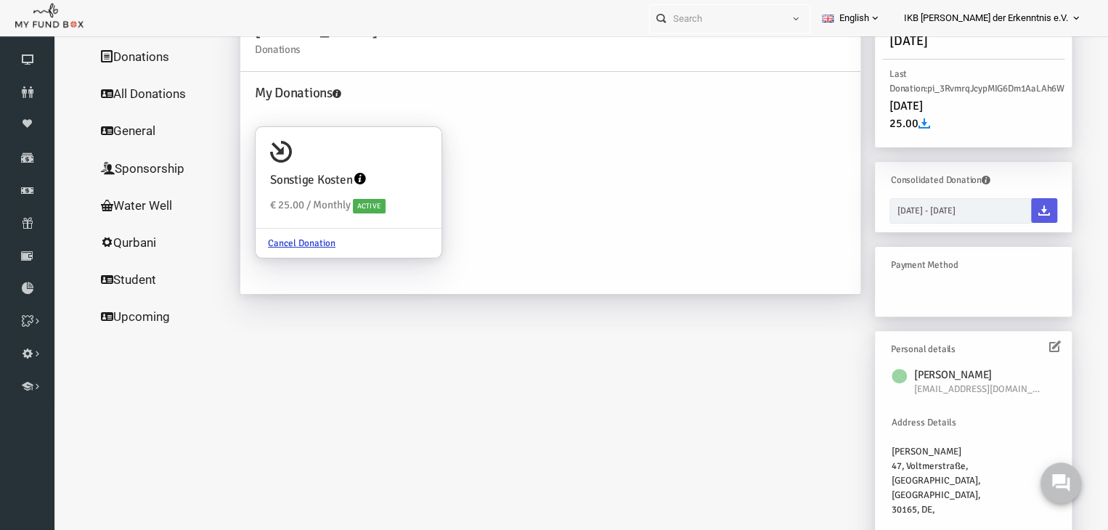
click at [967, 301] on div at bounding box center [952, 296] width 182 height 28
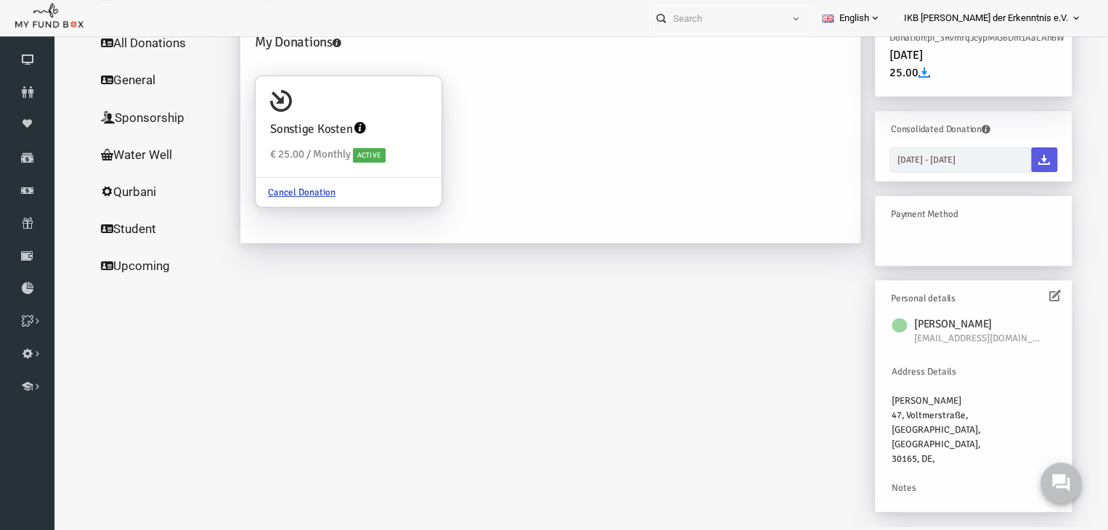
scroll to position [0, 0]
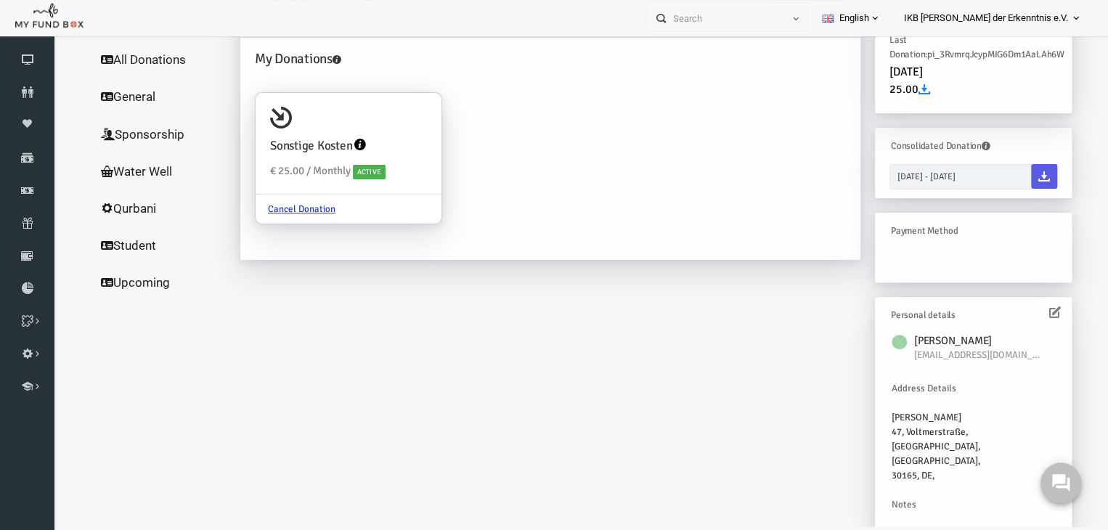
drag, startPoint x: 1081, startPoint y: 293, endPoint x: 1119, endPoint y: -52, distance: 347.8
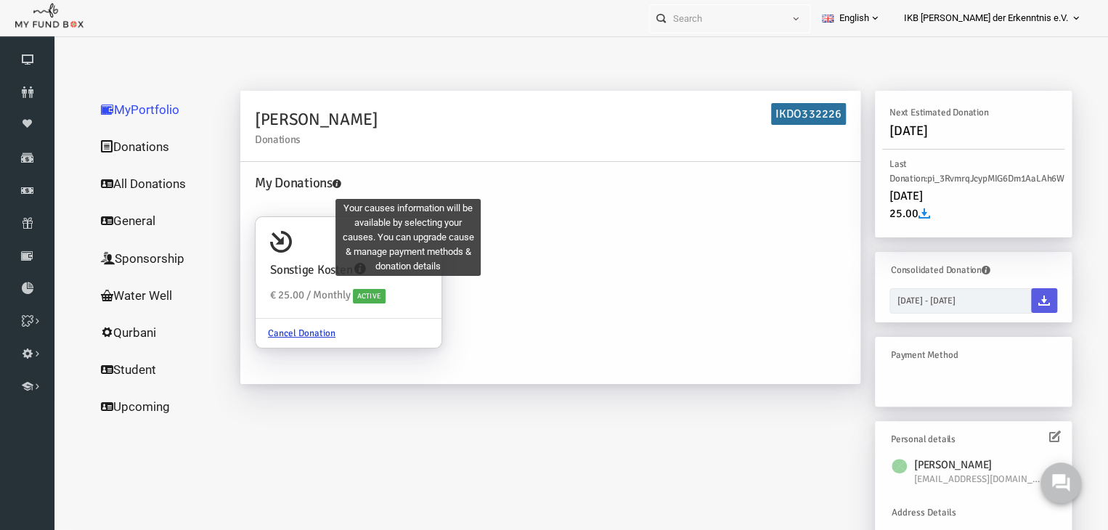
click at [320, 188] on h4 "My Donations" at bounding box center [533, 183] width 598 height 21
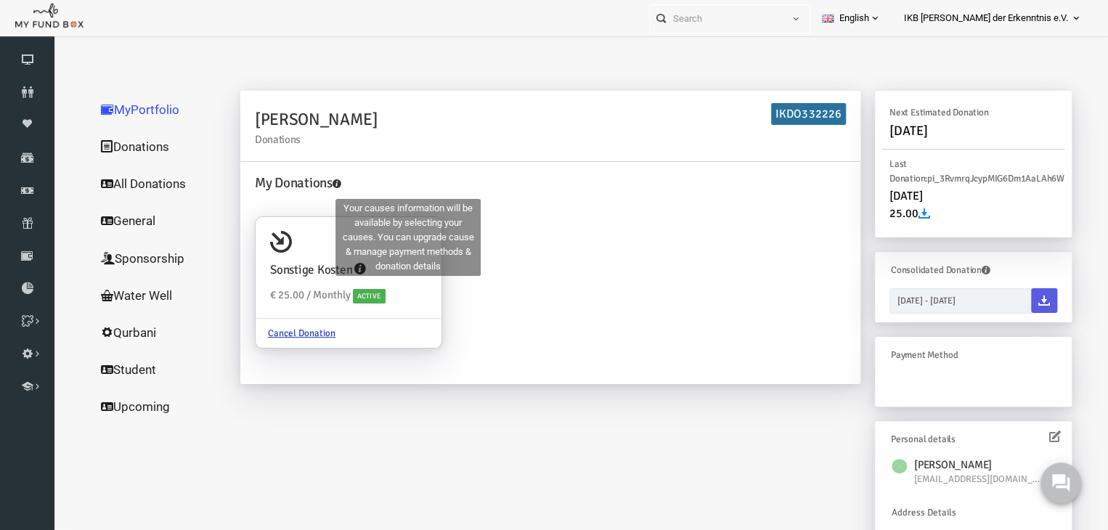
click at [317, 176] on h4 "My Donations" at bounding box center [533, 183] width 598 height 21
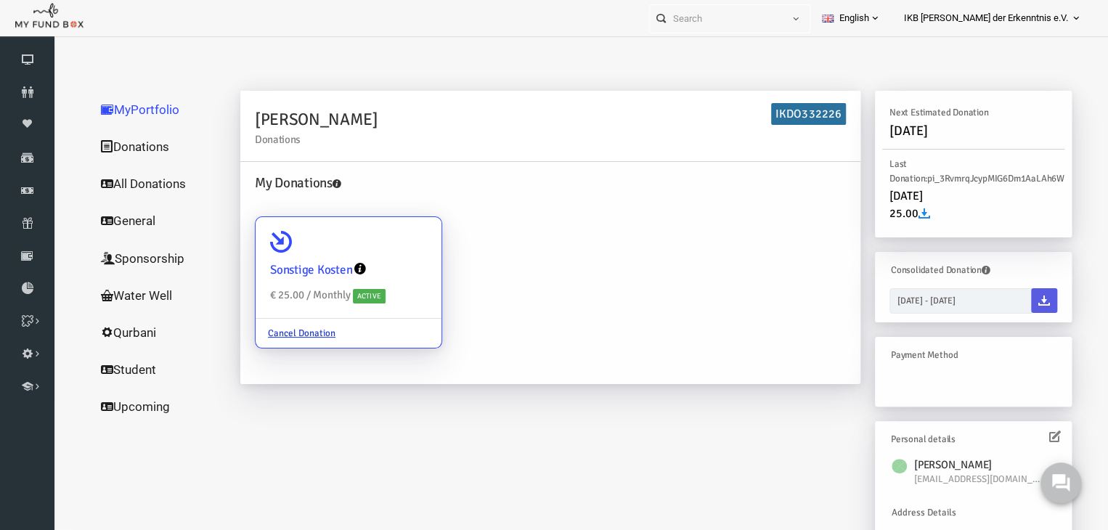
click at [334, 293] on span "Active" at bounding box center [348, 296] width 33 height 15
click at [388, 252] on input "Sonstige Kosten € 25.00 / Monthly Active Cancel Donation" at bounding box center [402, 237] width 29 height 29
radio input "true"
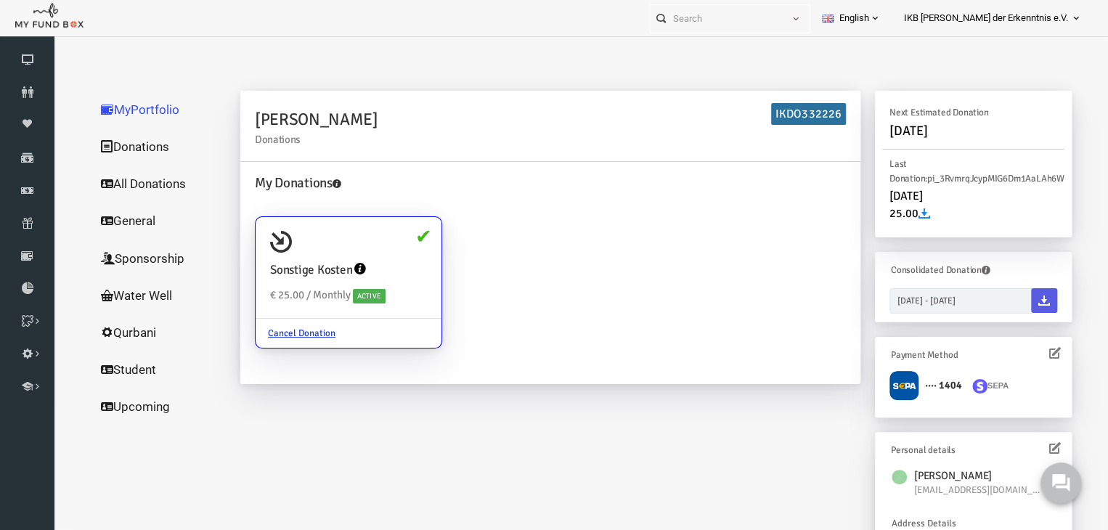
click at [102, 146] on link "Donations" at bounding box center [139, 147] width 145 height 38
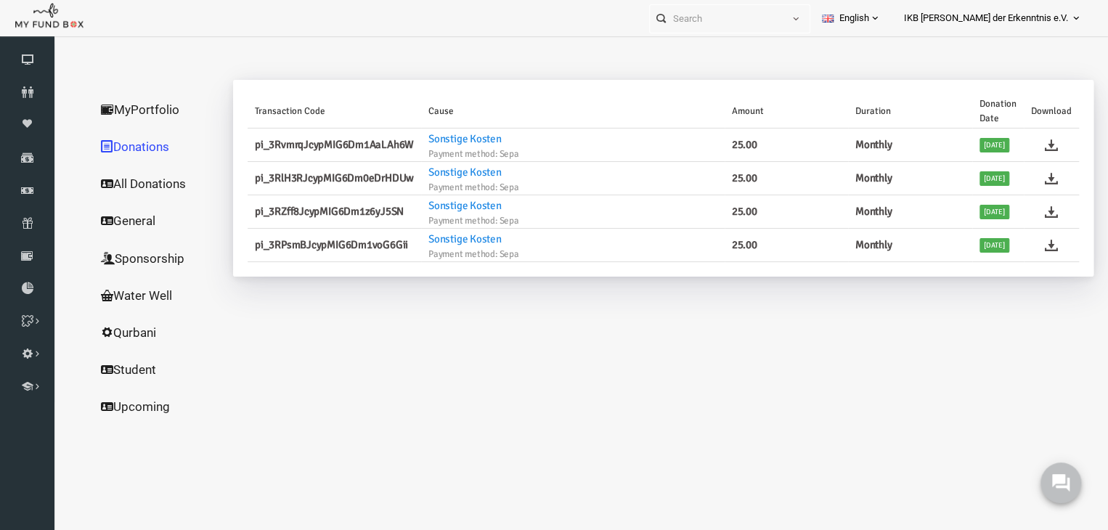
click at [113, 184] on link "All Donations" at bounding box center [139, 184] width 145 height 38
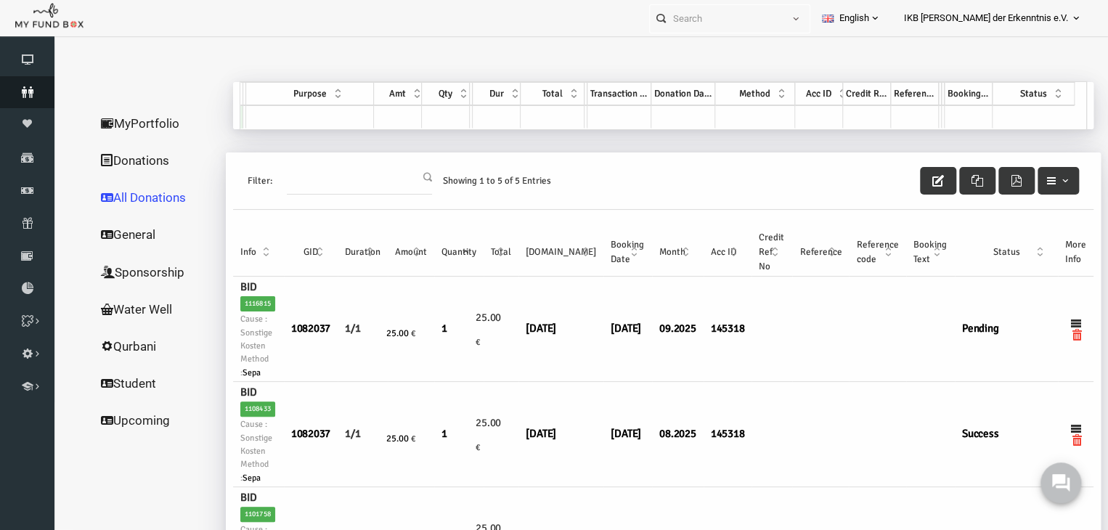
click at [28, 102] on link "Donors" at bounding box center [27, 92] width 54 height 32
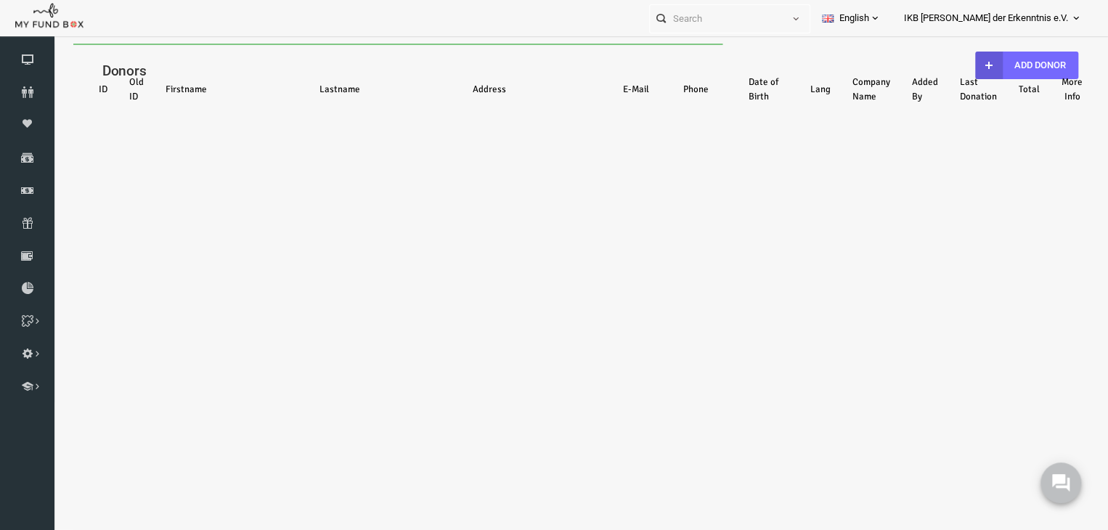
select select "100"
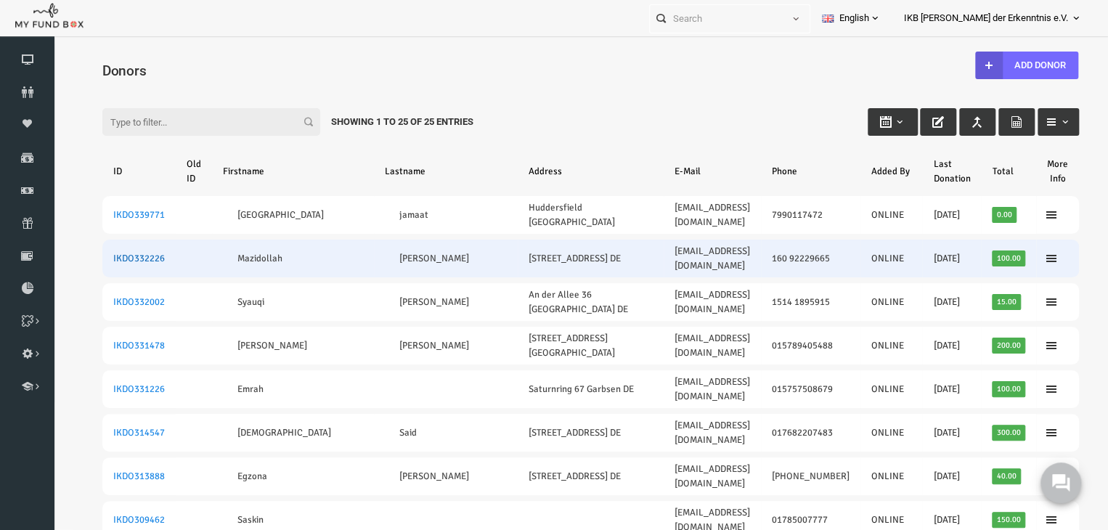
click at [131, 253] on link "IKDO332226" at bounding box center [118, 259] width 52 height 12
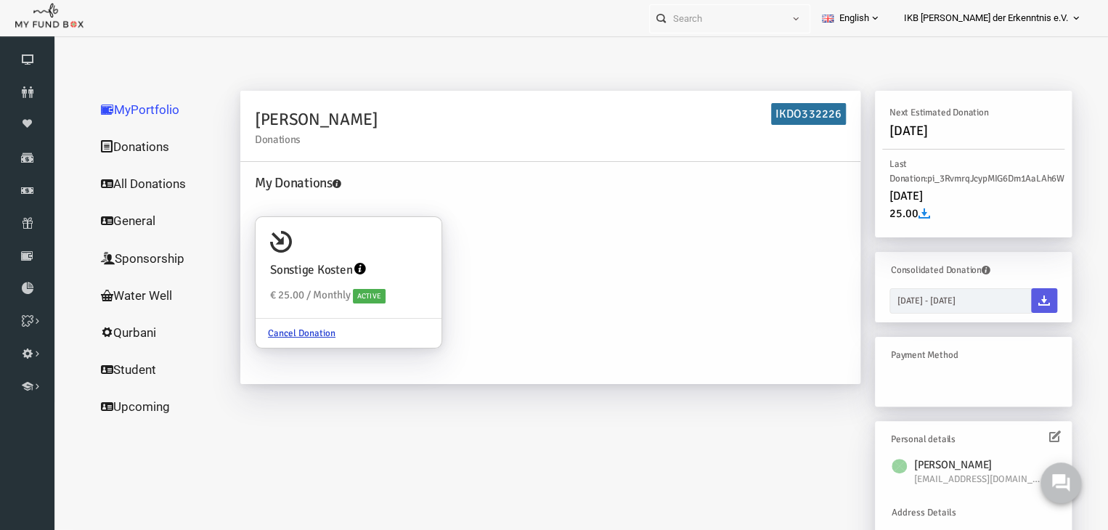
click at [700, 439] on div "Mazidollah Azimi Donations IKDO332226 My Donations Sonstige Kosten € 25.00 / Mo…" at bounding box center [635, 379] width 861 height 577
click at [0, 0] on span "Donors" at bounding box center [0, 0] width 0 height 0
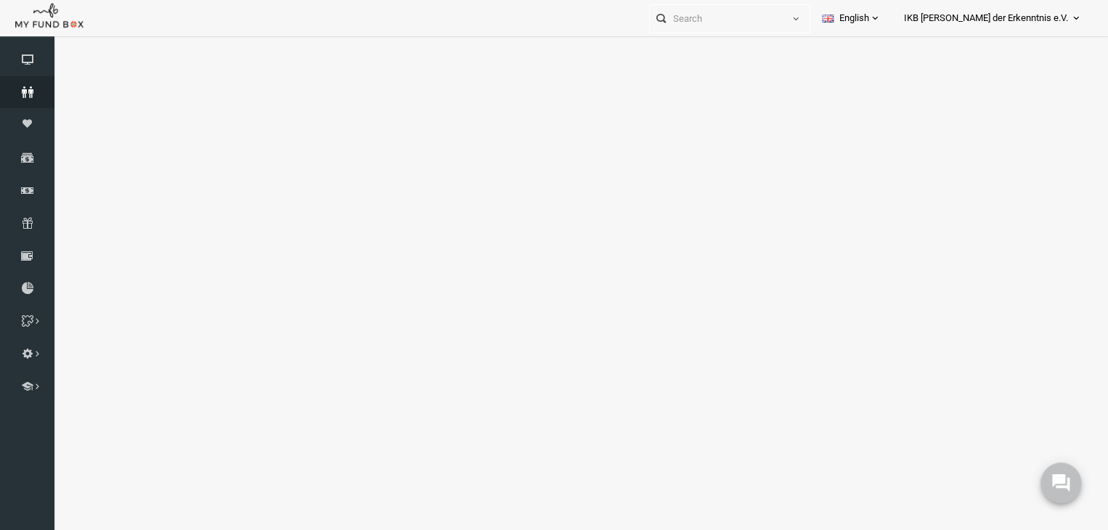
select select "100"
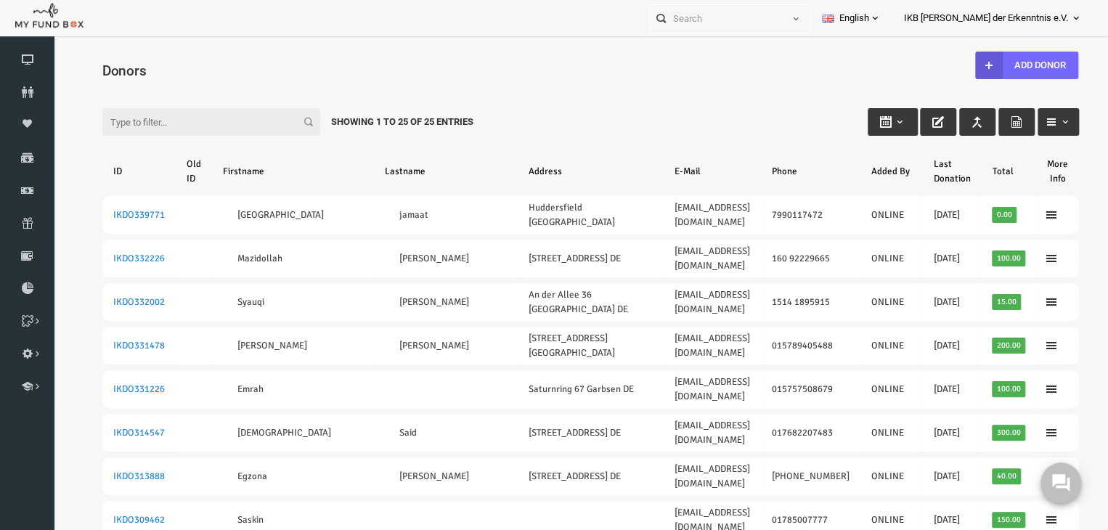
click at [662, 103] on div "Filter: Showing 1 to 25 of 25 Entries" at bounding box center [570, 108] width 1006 height 39
click at [899, 129] on button "button" at bounding box center [917, 122] width 36 height 28
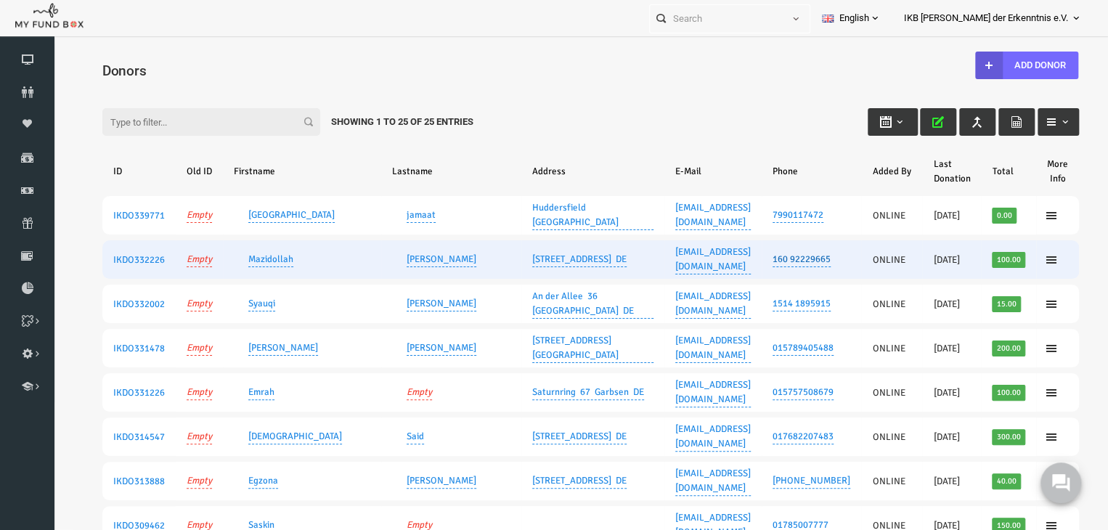
click at [758, 252] on link "160 92229665" at bounding box center [781, 259] width 58 height 15
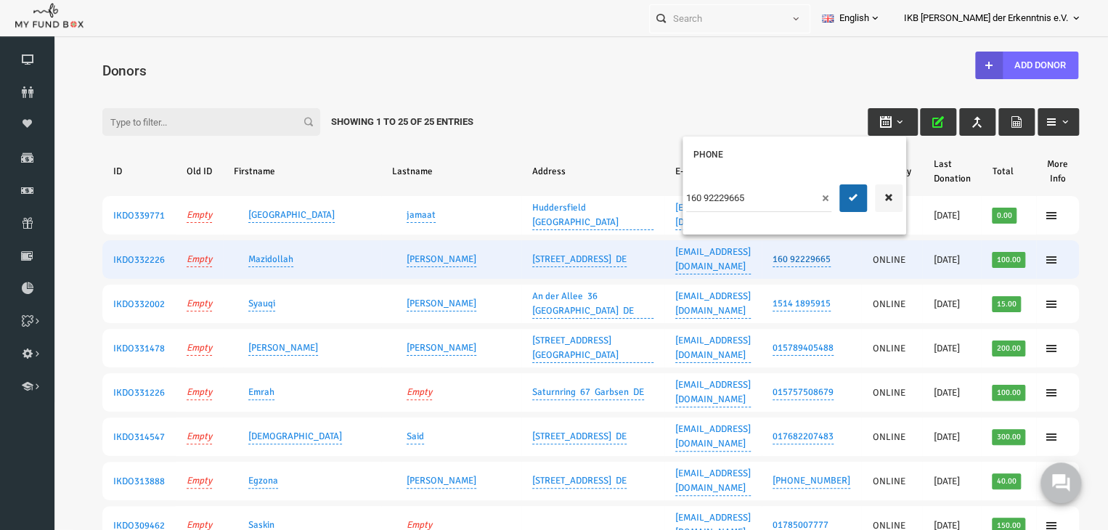
click at [758, 252] on link "160 92229665" at bounding box center [781, 259] width 58 height 15
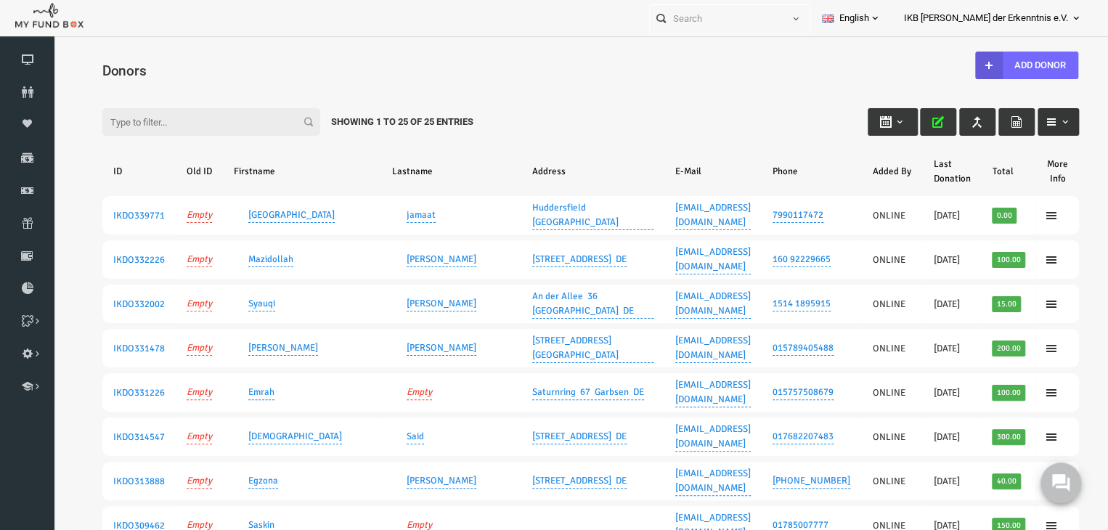
click at [1042, 123] on button "button" at bounding box center [1037, 122] width 41 height 28
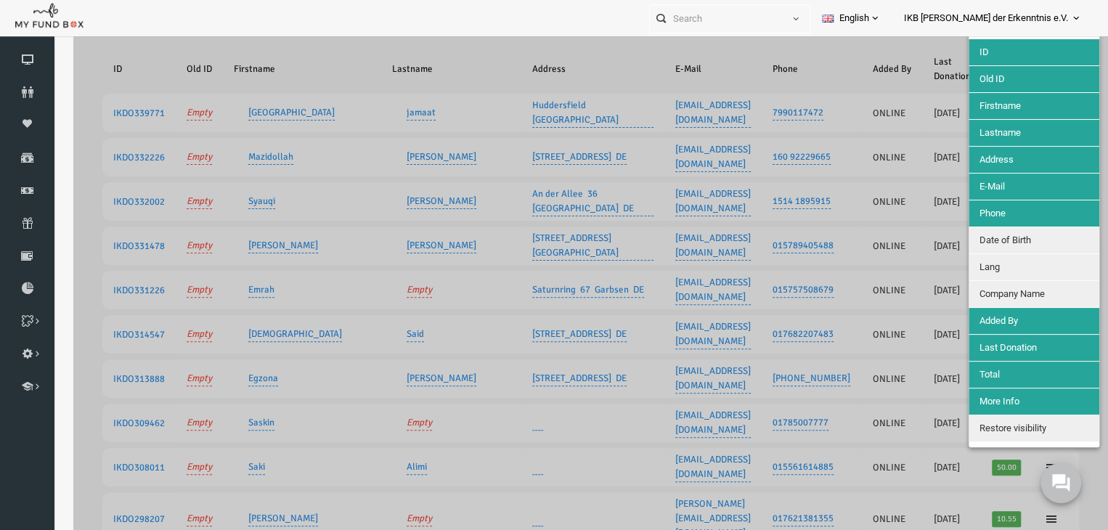
scroll to position [107, 0]
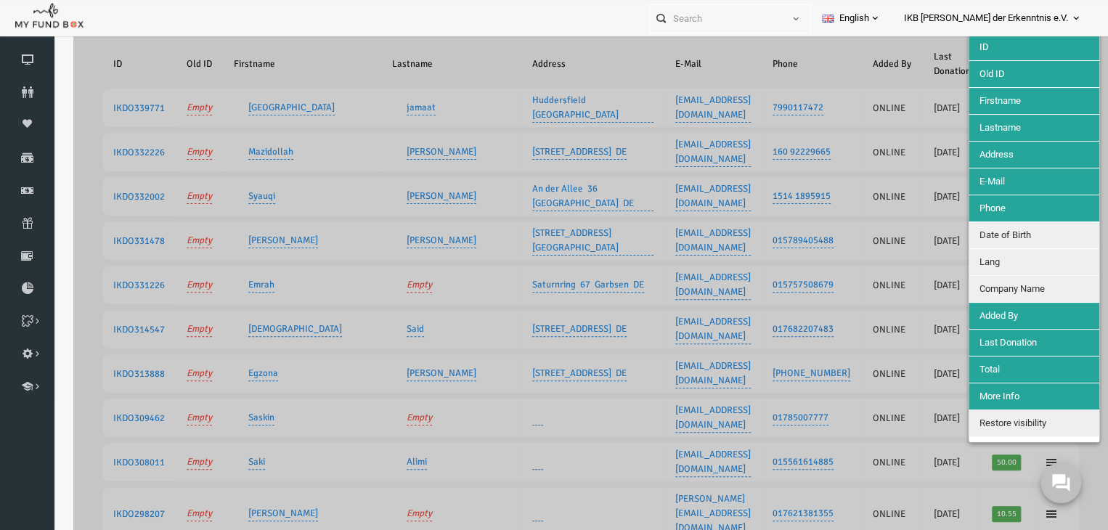
click at [982, 416] on button "Restore visibility" at bounding box center [1013, 423] width 131 height 26
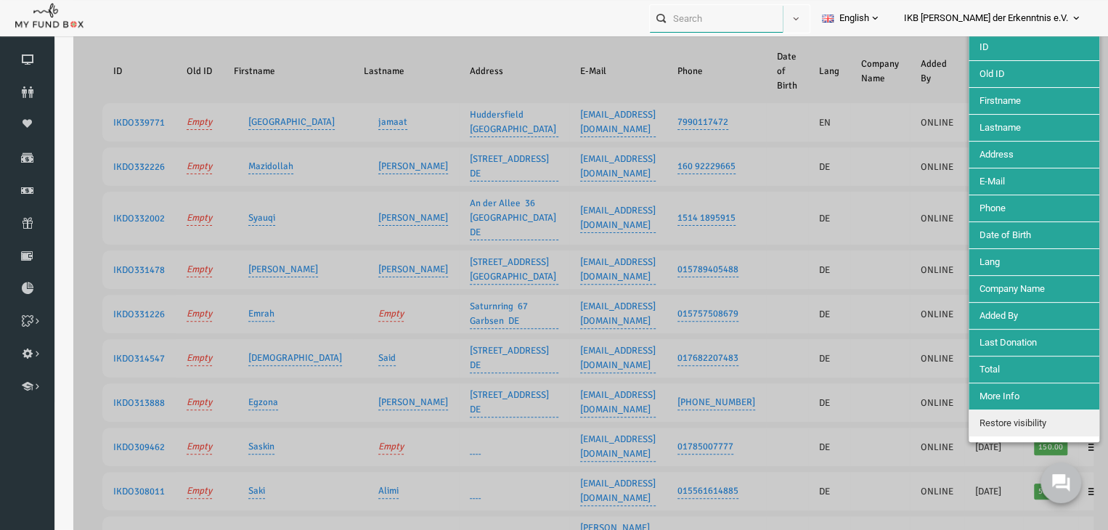
click at [782, 23] on input "text" at bounding box center [716, 18] width 133 height 27
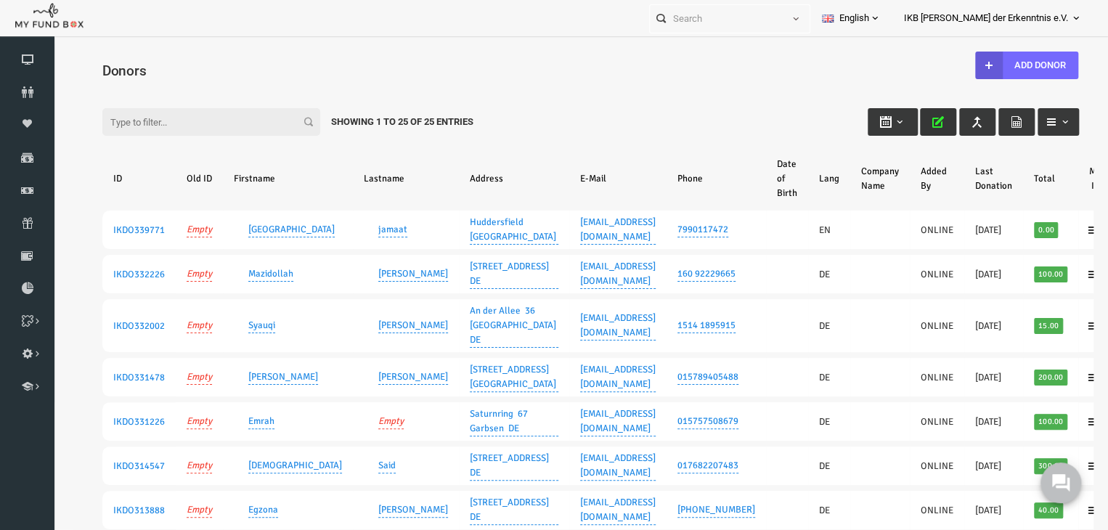
click at [911, 122] on icon "button" at bounding box center [917, 122] width 12 height 12
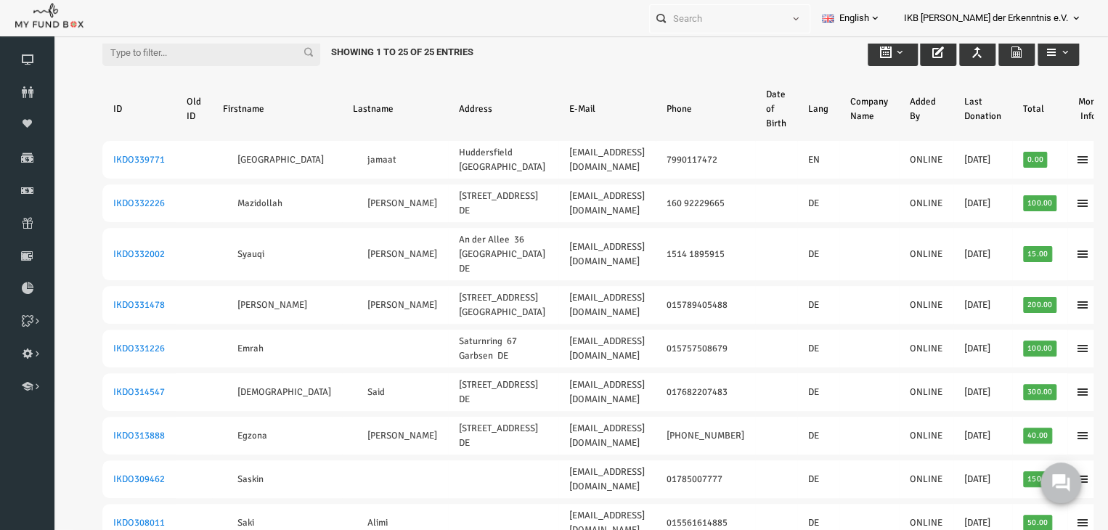
scroll to position [87, 0]
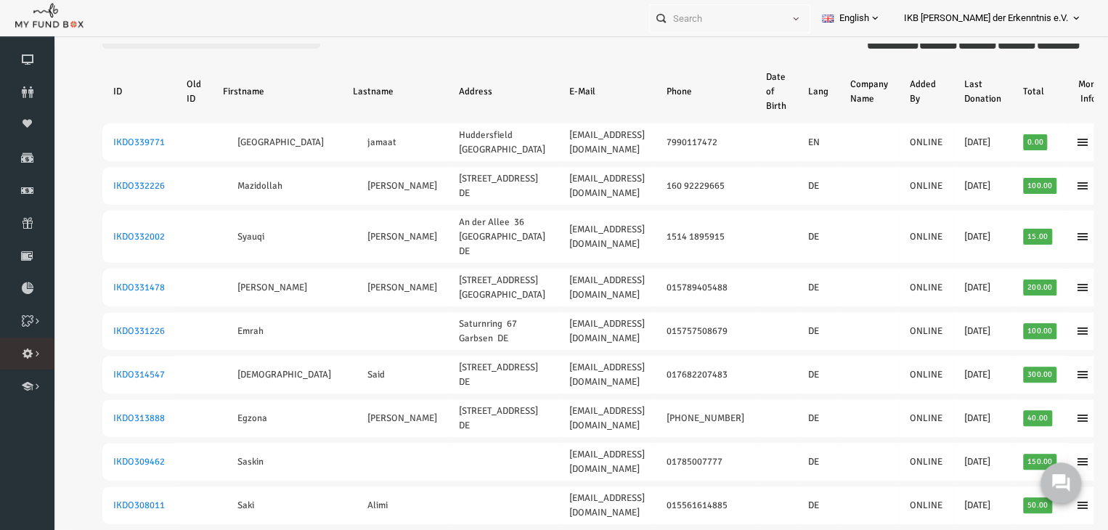
click at [0, 0] on icon at bounding box center [0, 0] width 0 height 0
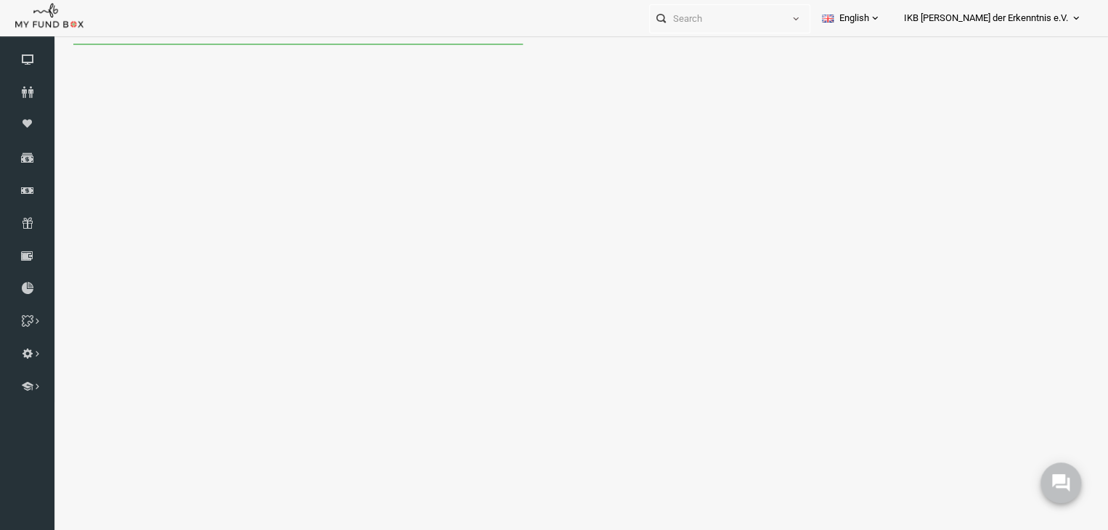
scroll to position [0, 0]
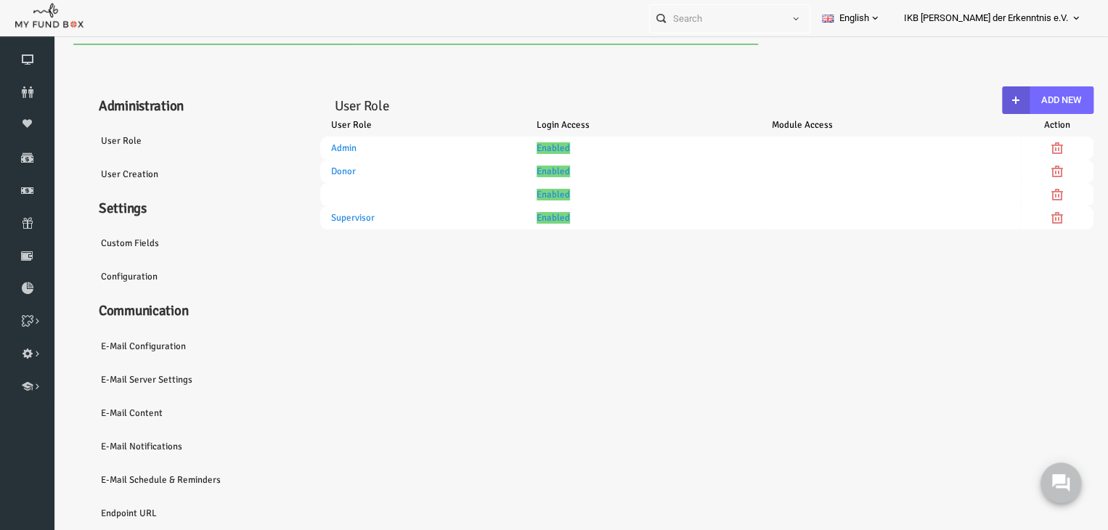
select select "100"
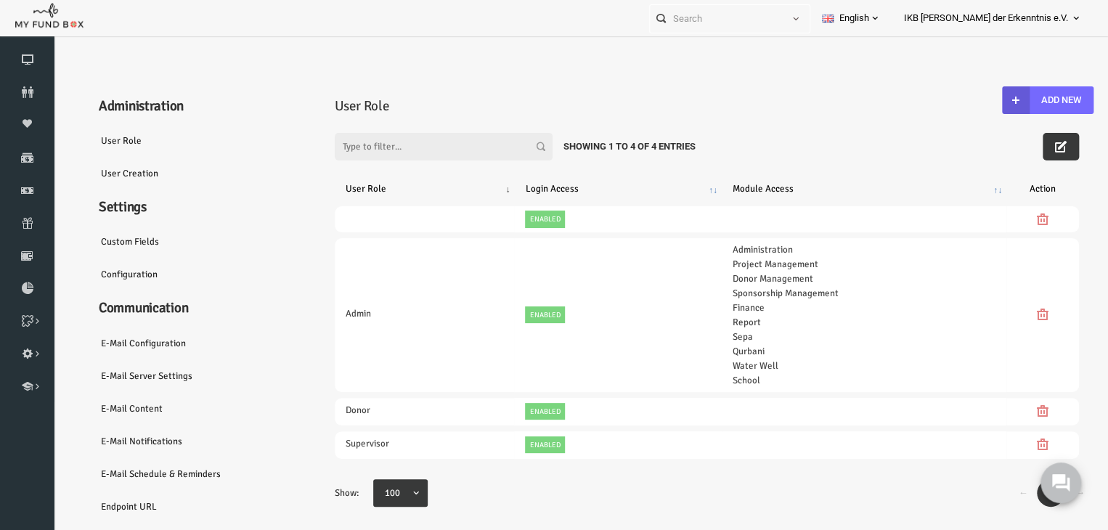
click at [243, 203] on h4 "Settings" at bounding box center [176, 207] width 218 height 21
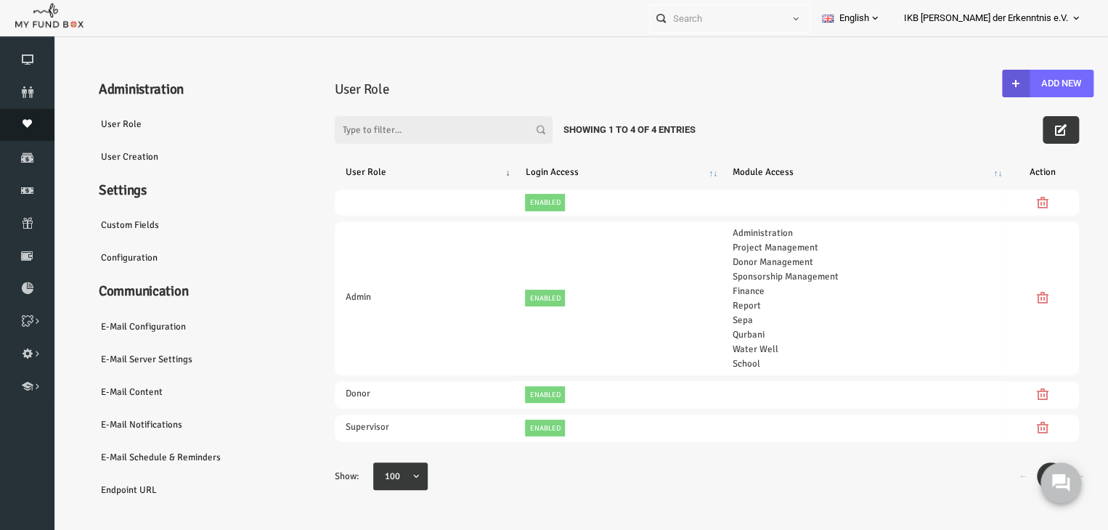
click at [29, 114] on link "Moneypool" at bounding box center [27, 125] width 54 height 32
click at [0, 0] on span "Moneypool" at bounding box center [0, 0] width 0 height 0
click at [0, 0] on span "Donors" at bounding box center [0, 0] width 0 height 0
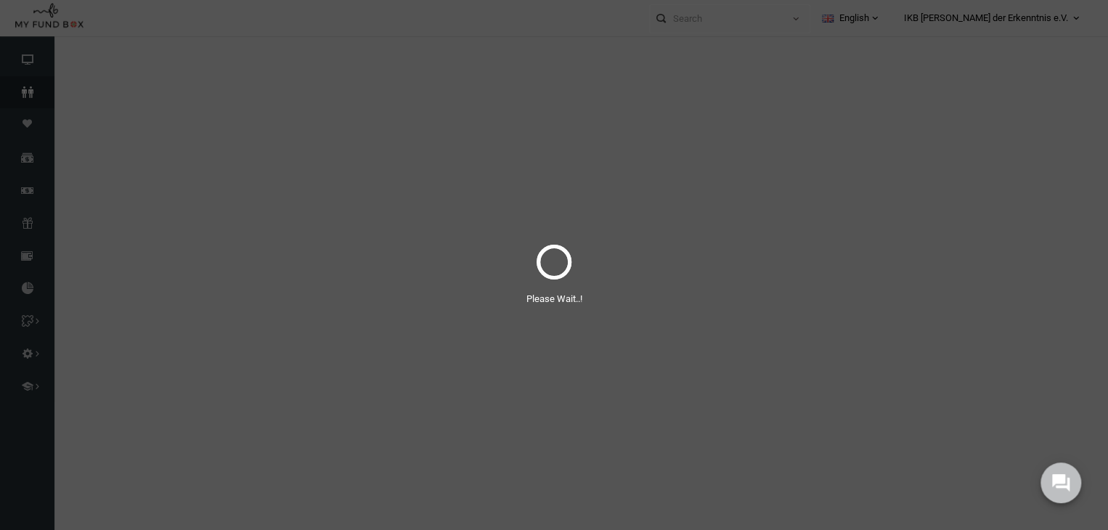
scroll to position [0, 0]
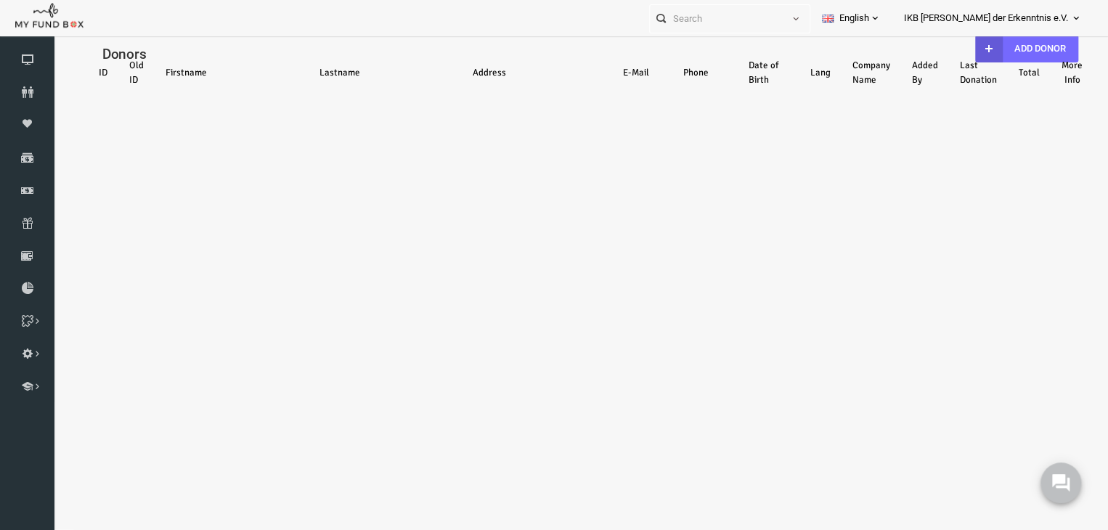
select select "100"
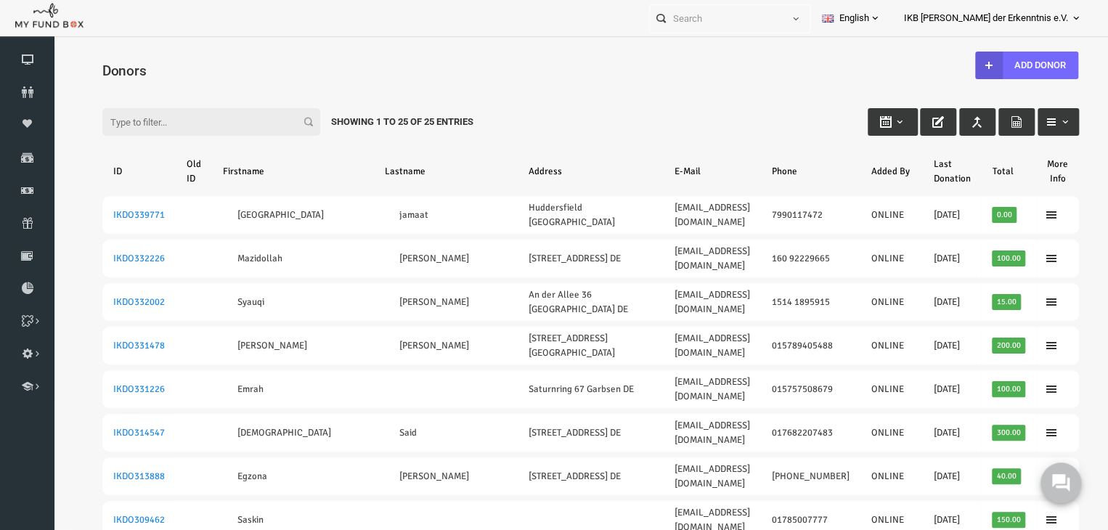
click at [452, 73] on h4 "Donors" at bounding box center [576, 70] width 991 height 21
click at [587, 64] on h4 "Donors" at bounding box center [576, 70] width 991 height 21
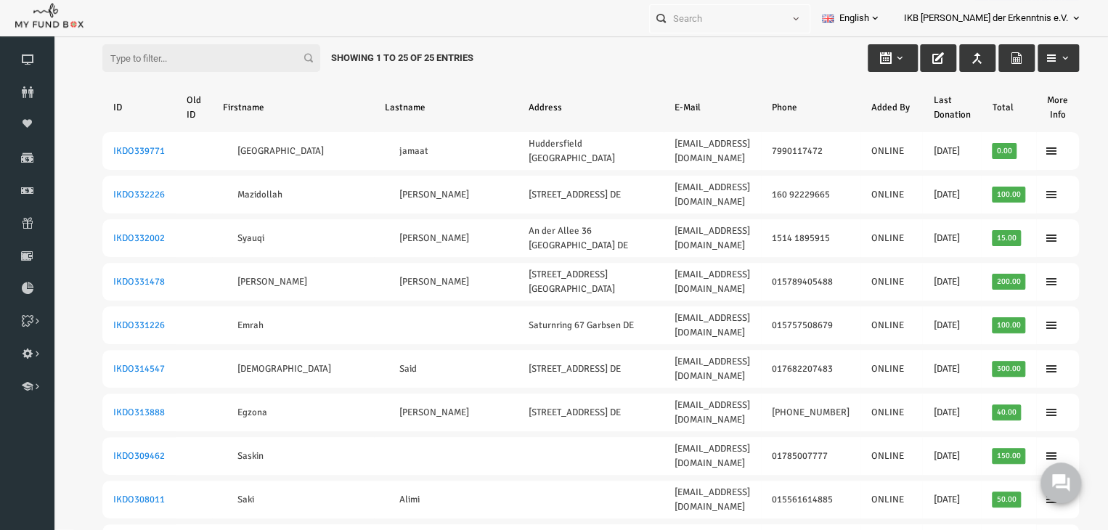
scroll to position [61, 0]
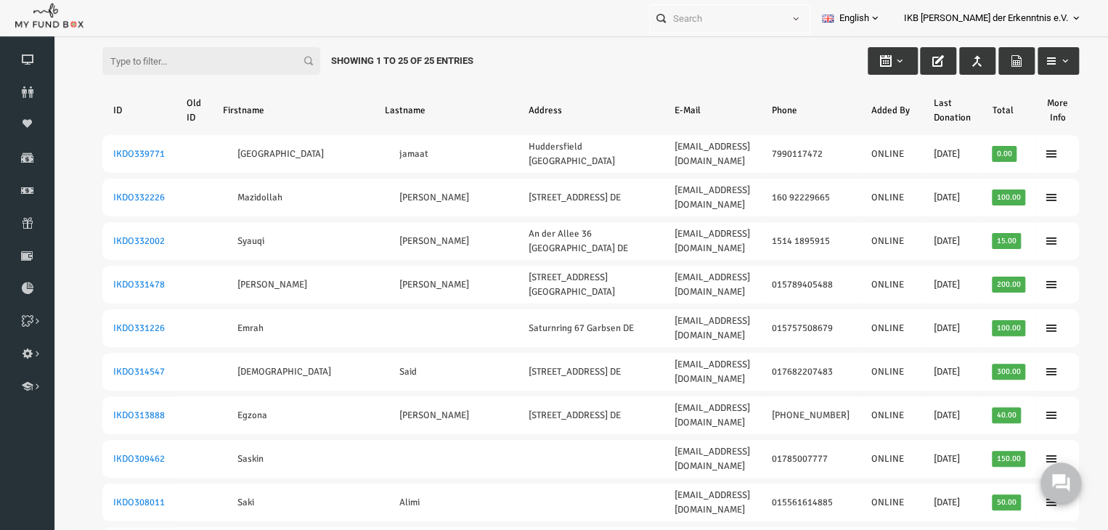
click at [502, 53] on div "Filter: Showing 1 to 25 of 25 Entries" at bounding box center [570, 47] width 1006 height 39
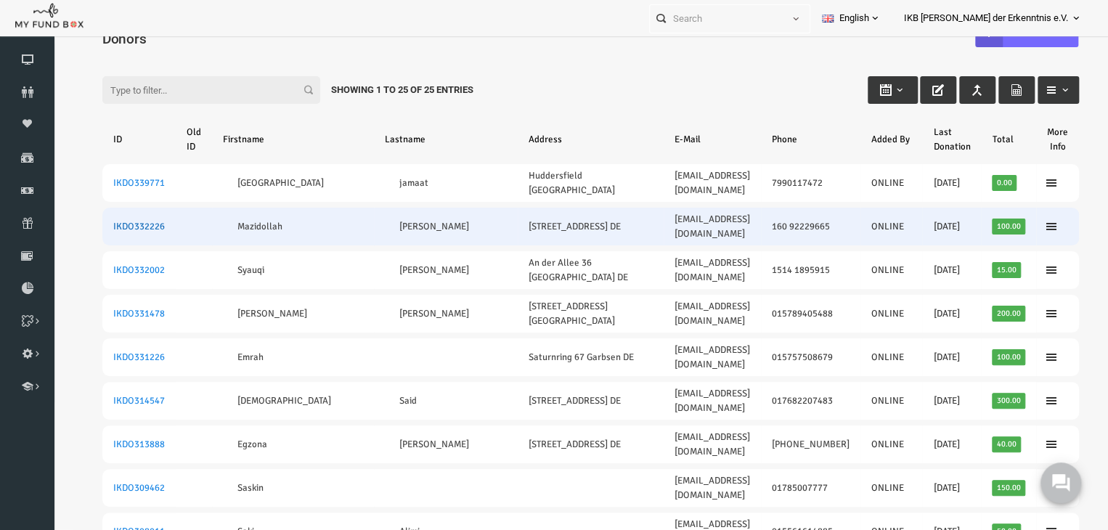
click at [111, 221] on link "IKDO332226" at bounding box center [118, 227] width 52 height 12
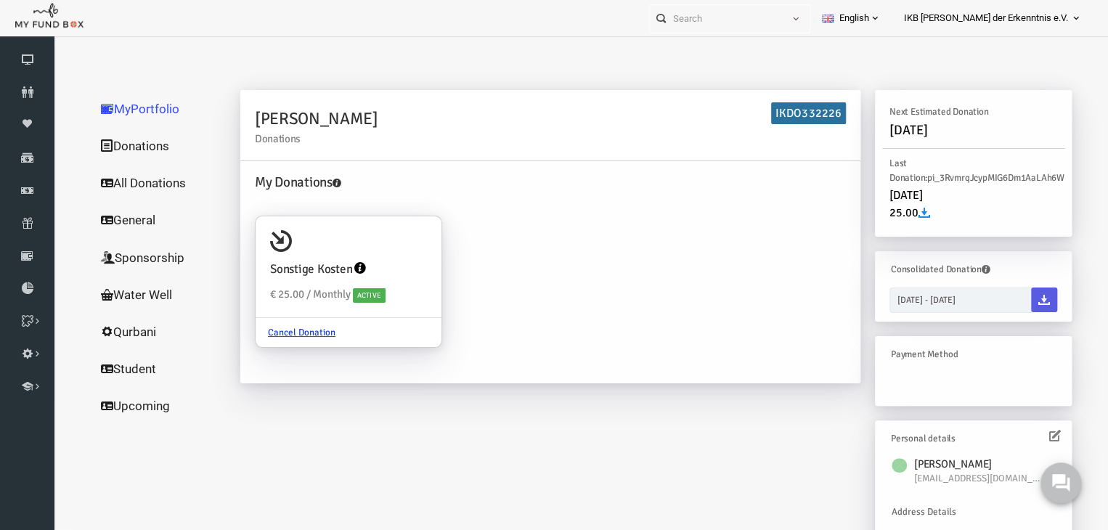
scroll to position [0, 0]
click at [502, 126] on h2 "Mazidollah Azimi Donations" at bounding box center [529, 126] width 591 height 38
click at [26, 62] on icon at bounding box center [27, 60] width 54 height 12
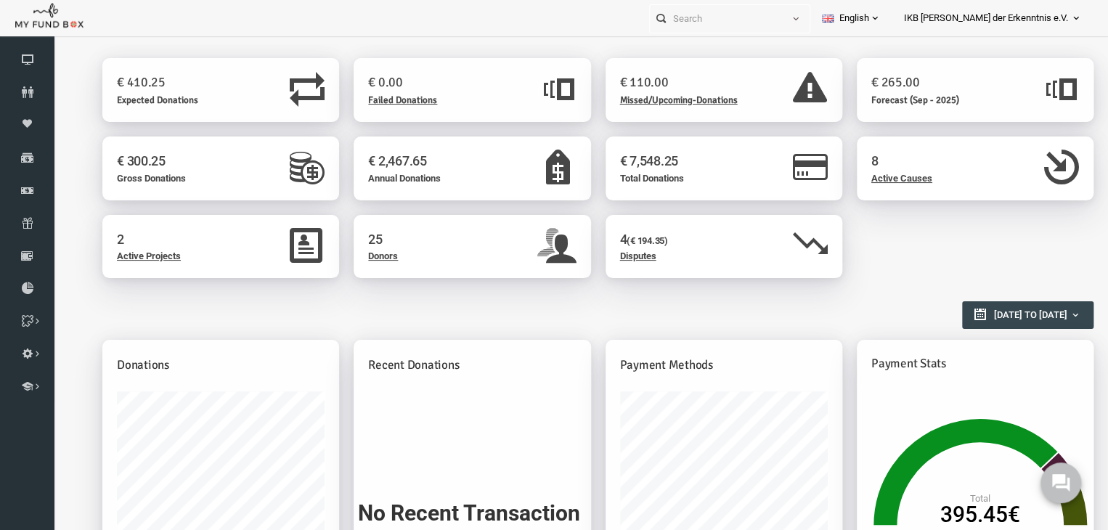
click at [453, 15] on div "Personal Contact BID Orphan GID Payment Status Partner OID Reference code Trans…" at bounding box center [547, 18] width 1094 height 36
click at [607, 259] on span "Disputes" at bounding box center [617, 256] width 36 height 11
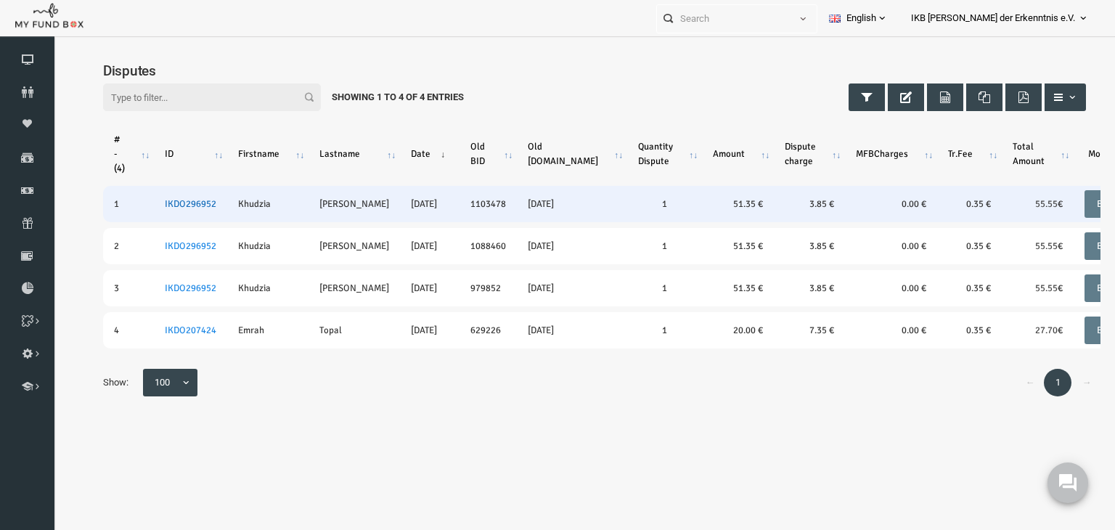
click at [159, 201] on link "IKDO296952" at bounding box center [169, 204] width 52 height 12
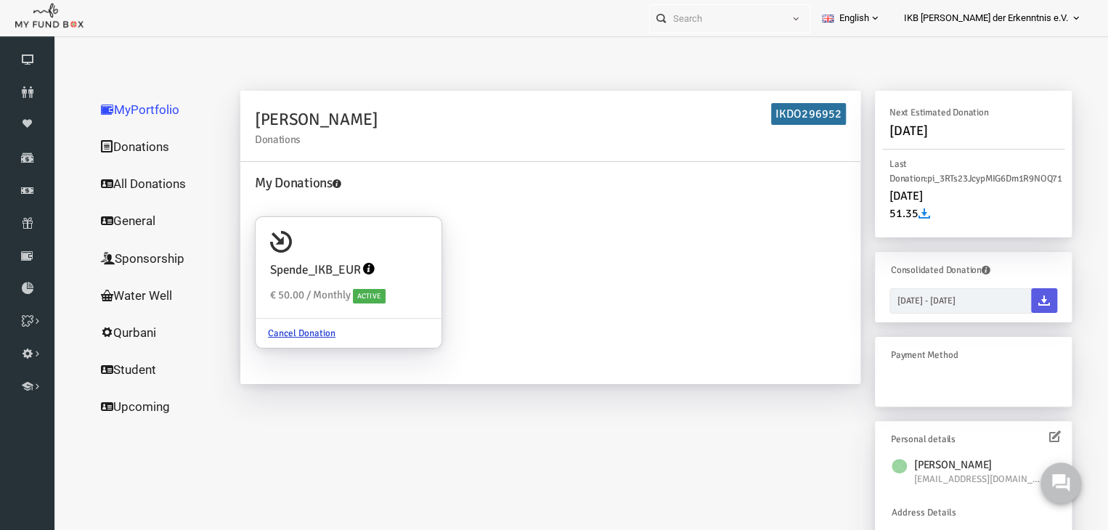
click at [119, 108] on link "MyPortfolio" at bounding box center [139, 110] width 145 height 38
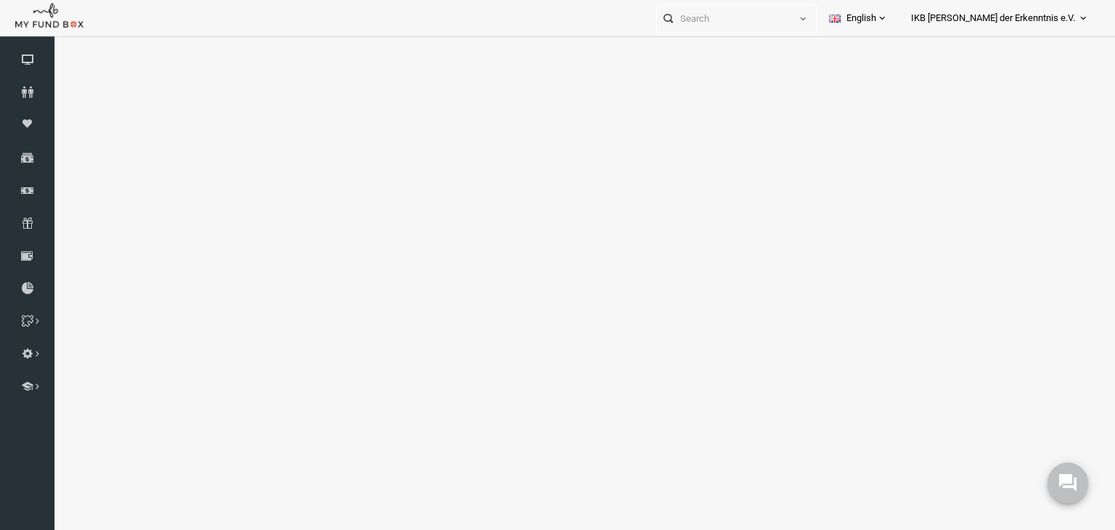
select select "100"
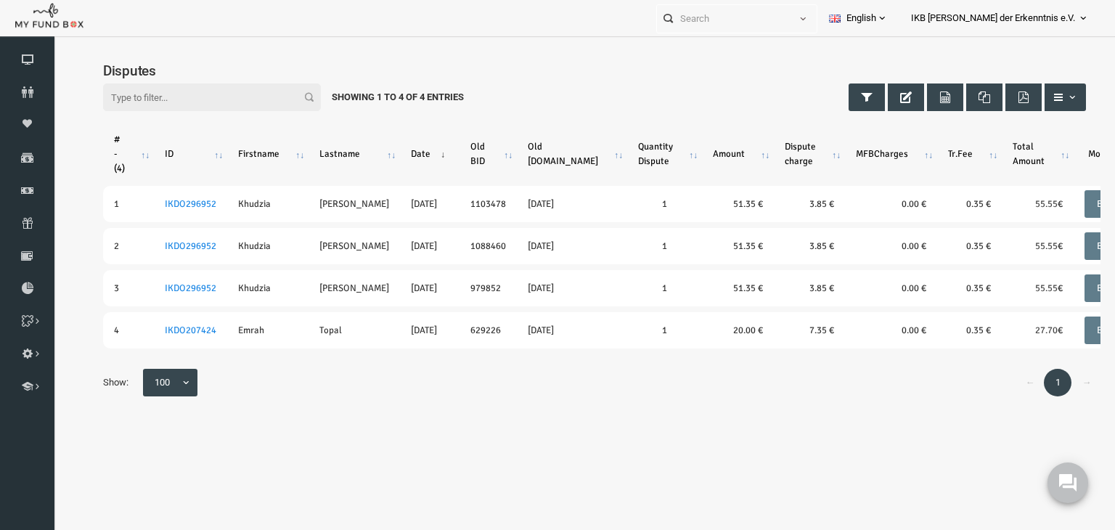
click at [542, 85] on div "Filter: Showing 1 to 4 of 4 Entries" at bounding box center [573, 97] width 1012 height 57
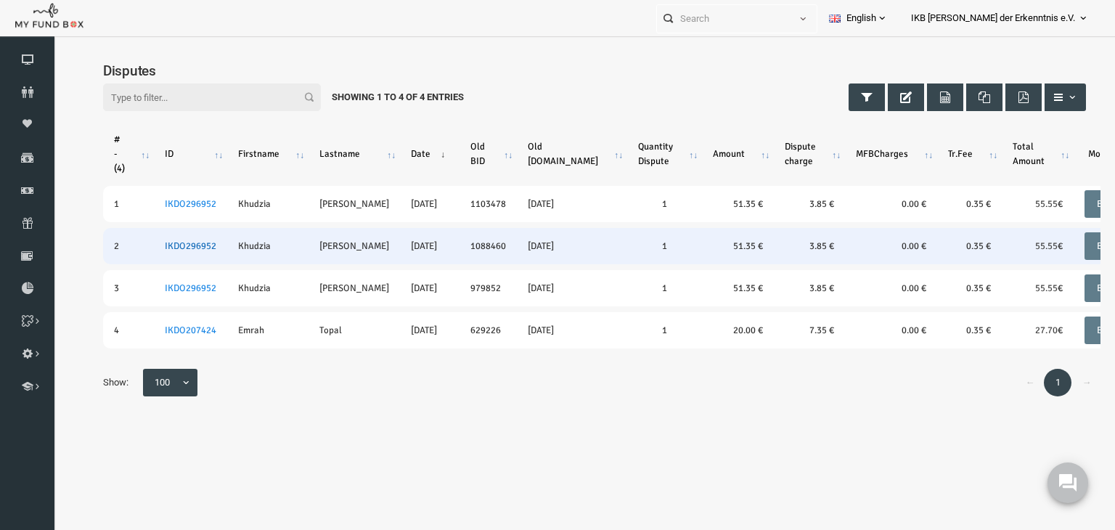
click at [161, 250] on link "IKDO296952" at bounding box center [169, 246] width 52 height 12
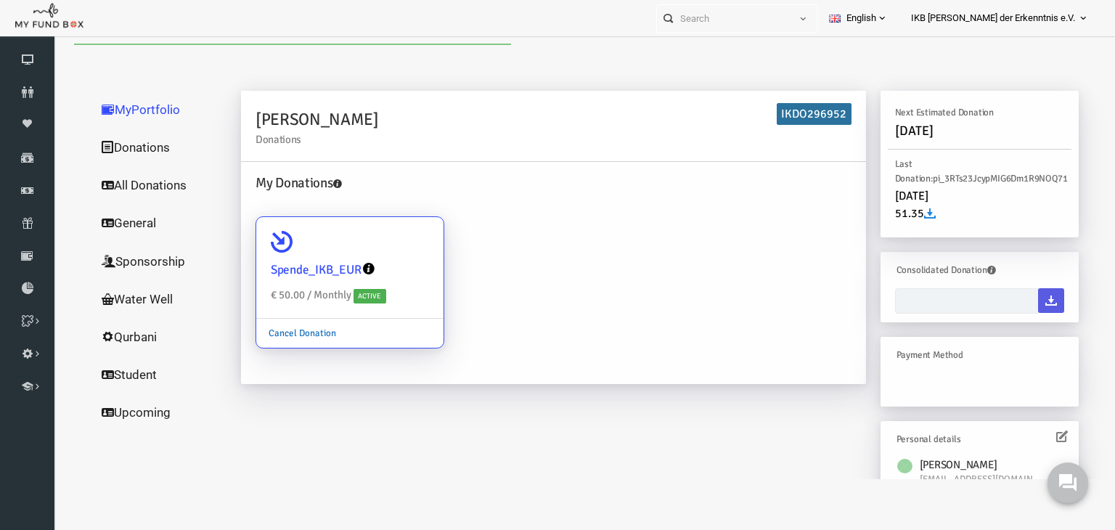
type input "19-08-2025 - 19-08-2025"
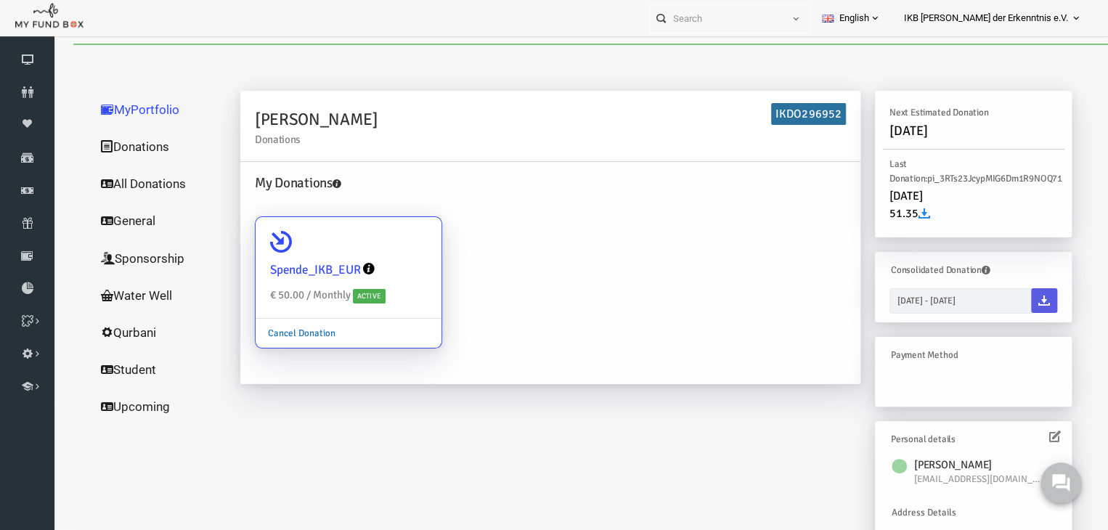
click at [291, 329] on link "Cancel Donation" at bounding box center [281, 334] width 92 height 28
click at [388, 252] on input "Spende_IKB_EUR € 50.00 / Monthly Active Cancel Donation" at bounding box center [402, 237] width 29 height 29
radio input "true"
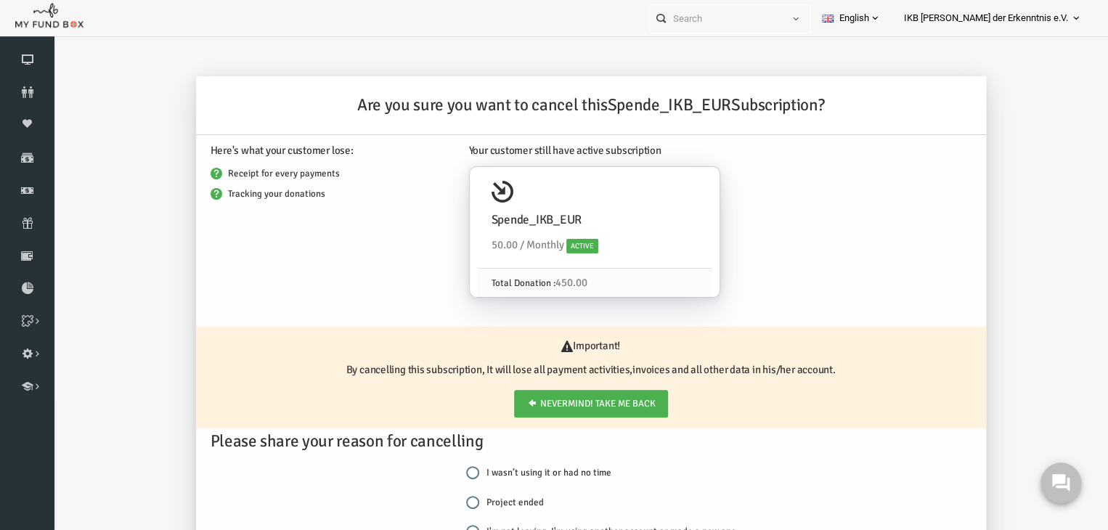
click at [352, 219] on div "Here's what your customer lose: Receipt for every payments Tracking your donati…" at bounding box center [311, 224] width 259 height 178
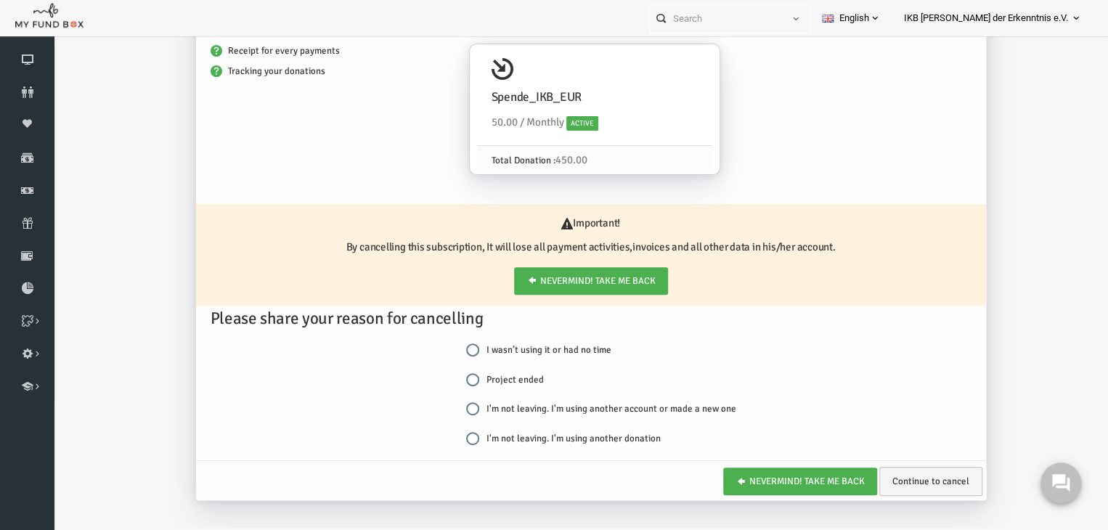
scroll to position [18, 0]
click at [448, 407] on input "I'm not leaving. I'm using another account or made a new one" at bounding box center [451, 408] width 13 height 13
radio input "true"
click at [837, 349] on div "Please share your reason for cancelling I wasn’t using it or had no time Projec…" at bounding box center [570, 382] width 805 height 155
click at [906, 477] on link "Continue to cancel" at bounding box center [909, 480] width 103 height 29
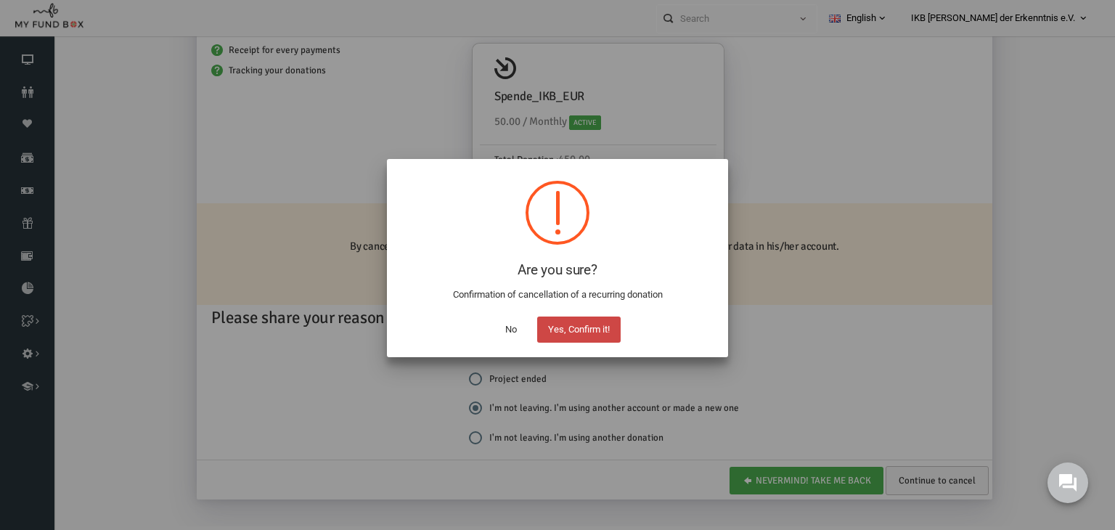
click at [571, 328] on button "Yes, Confirm it!" at bounding box center [579, 330] width 84 height 26
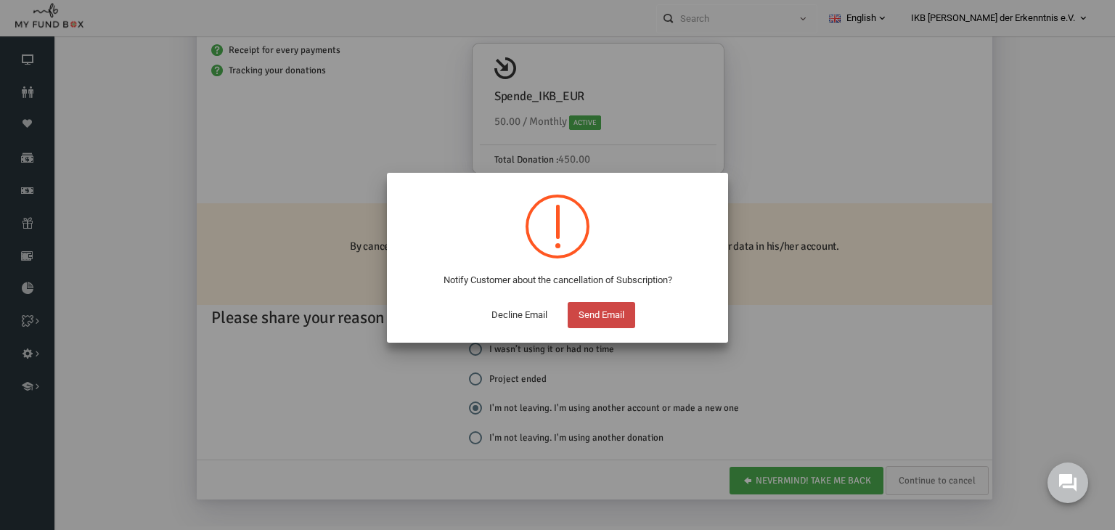
click at [594, 316] on button "Send Email" at bounding box center [602, 315] width 68 height 26
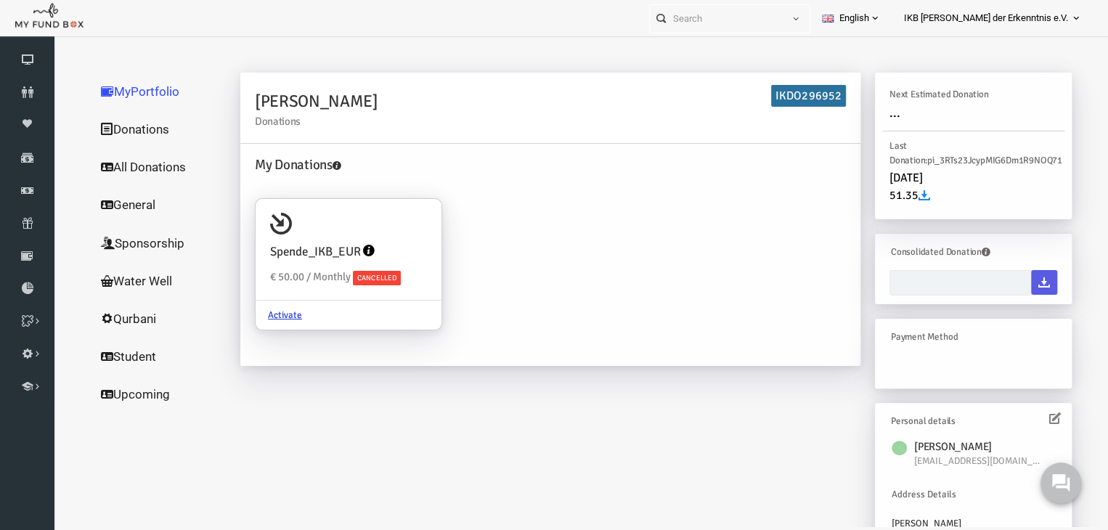
scroll to position [0, 0]
type input "19-08-2025 - 19-08-2025"
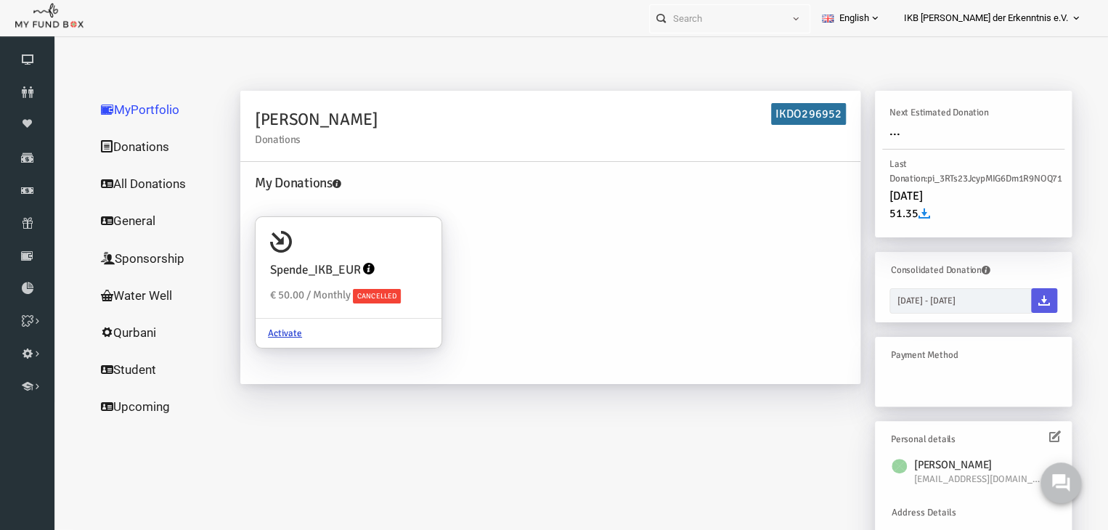
click at [131, 106] on link "MyPortfolio" at bounding box center [139, 110] width 145 height 38
click at [31, 89] on icon at bounding box center [27, 92] width 54 height 12
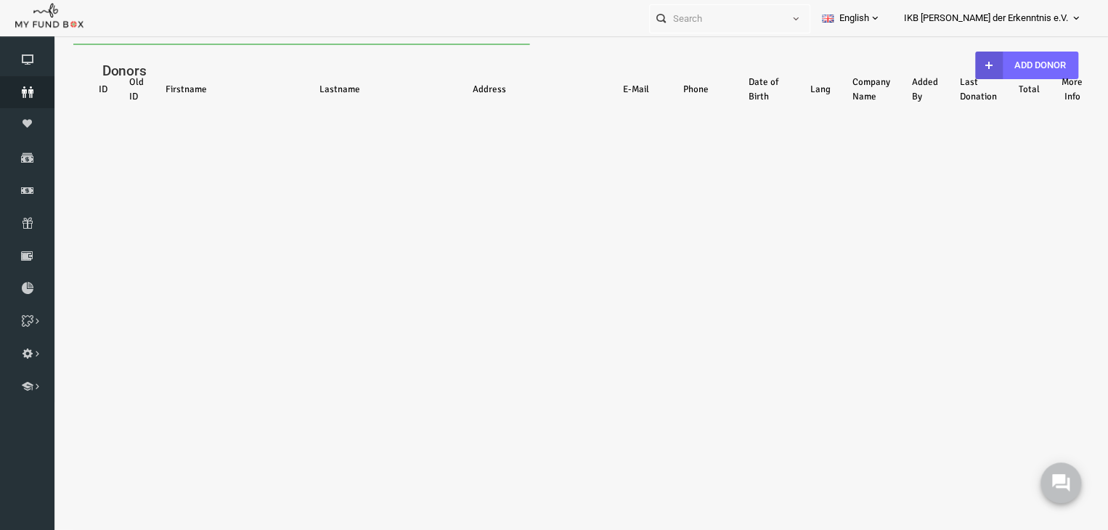
select select "100"
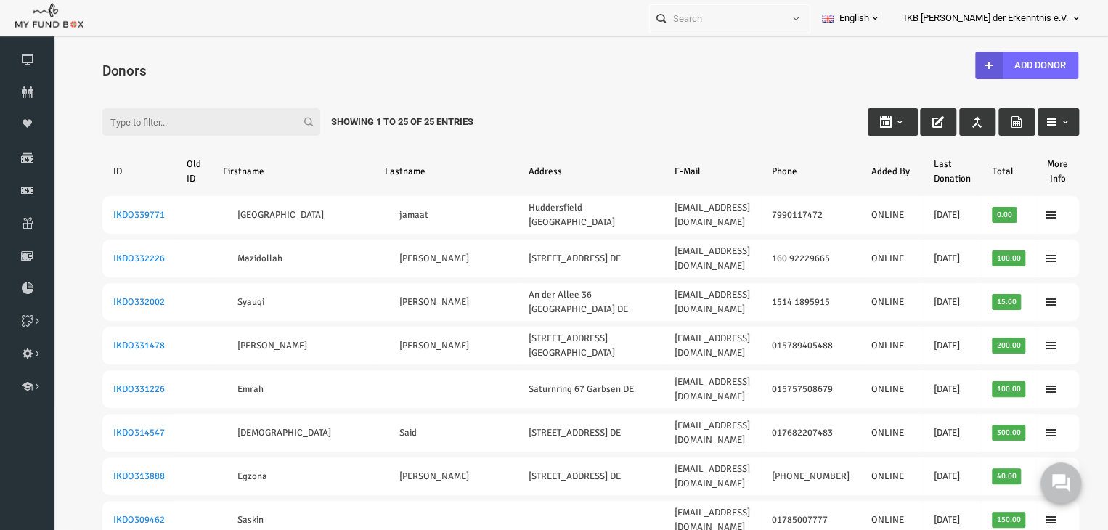
click at [555, 104] on div "Filter: Showing 1 to 25 of 25 Entries" at bounding box center [570, 108] width 1006 height 39
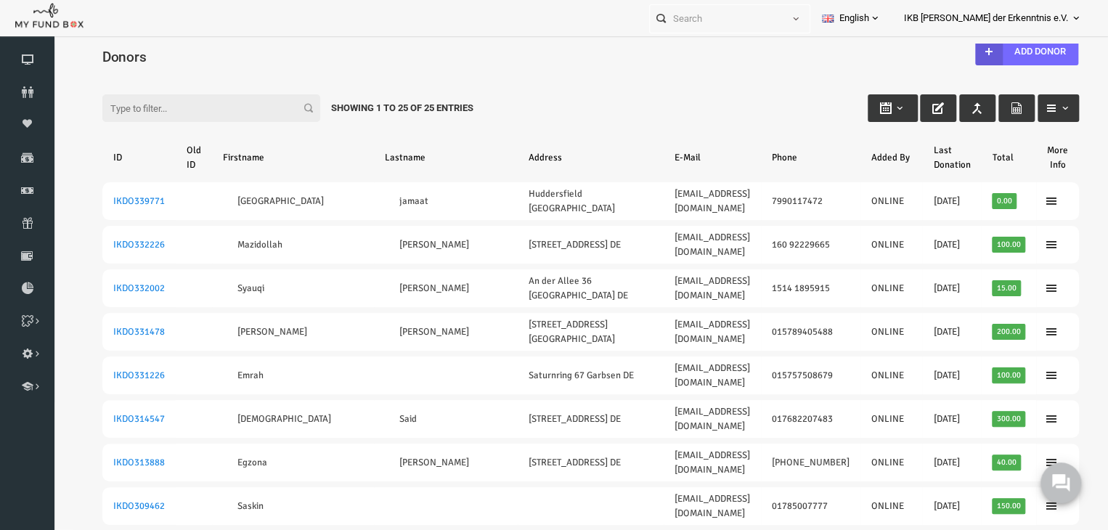
click at [558, 102] on div "Filter: Showing 1 to 25 of 25 Entries" at bounding box center [570, 94] width 1006 height 39
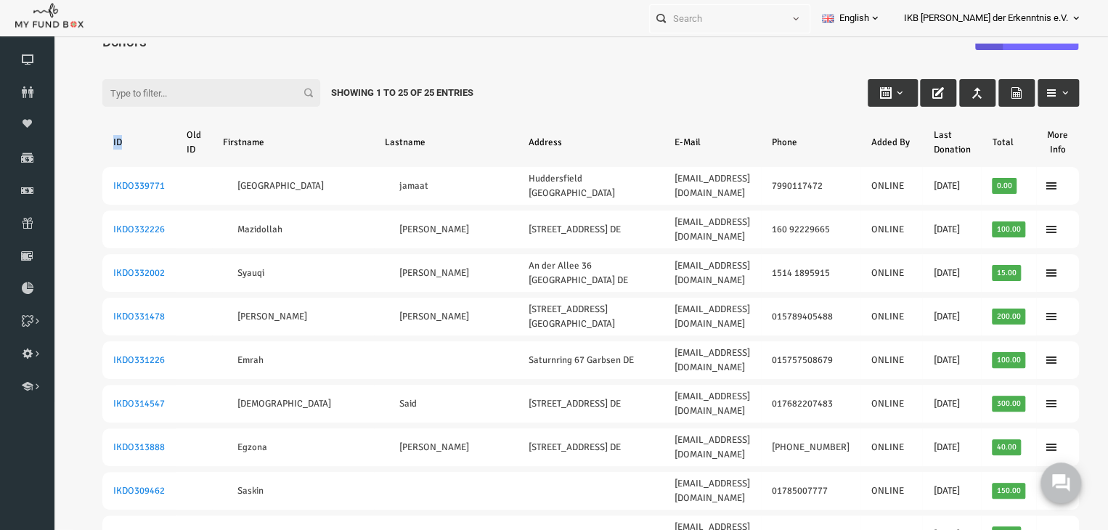
click at [520, 93] on div "Filter: Showing 1 to 25 of 25 Entries" at bounding box center [570, 79] width 1006 height 39
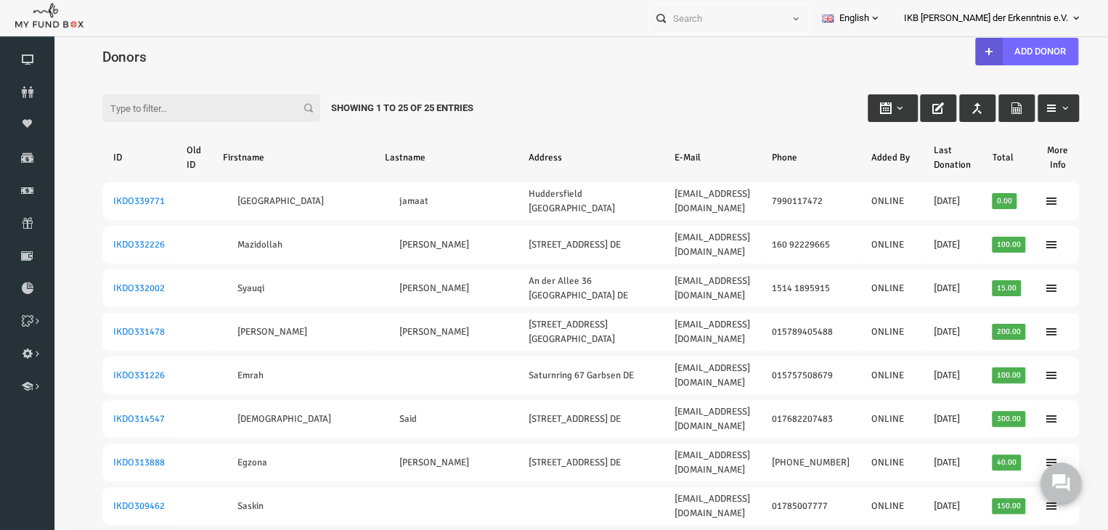
scroll to position [0, 0]
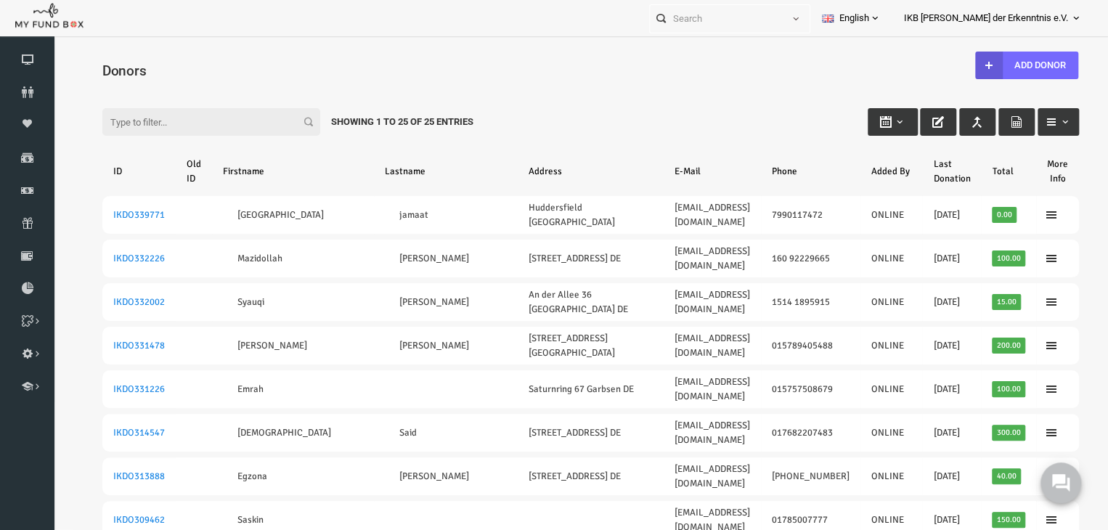
click at [700, 92] on div "Filter: Showing 1 to 25 of 25 Entries" at bounding box center [570, 108] width 1006 height 39
click at [594, 62] on h4 "Donors" at bounding box center [576, 70] width 991 height 21
